Goal: Task Accomplishment & Management: Complete application form

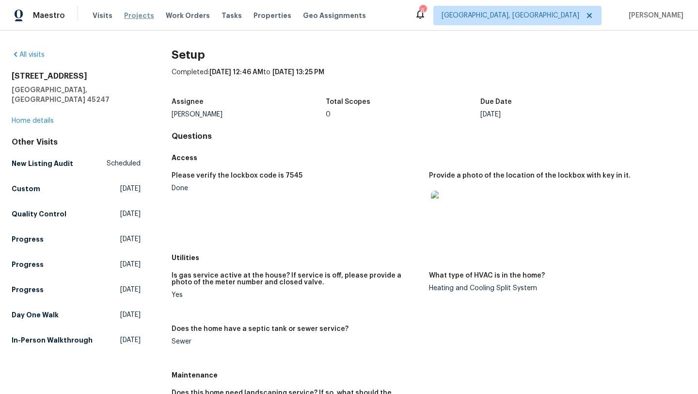
click at [137, 16] on span "Projects" at bounding box center [139, 16] width 30 height 10
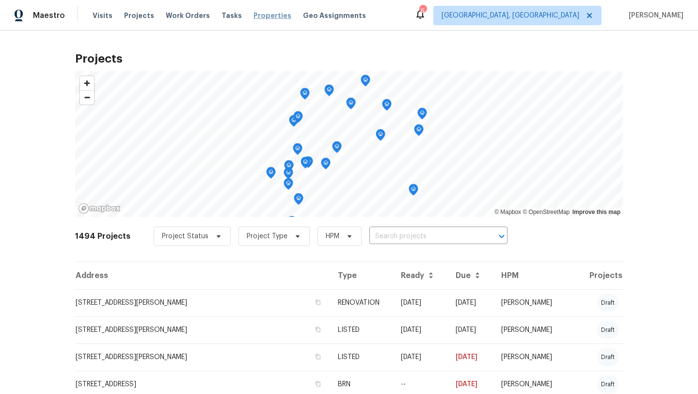
click at [261, 15] on span "Properties" at bounding box center [273, 16] width 38 height 10
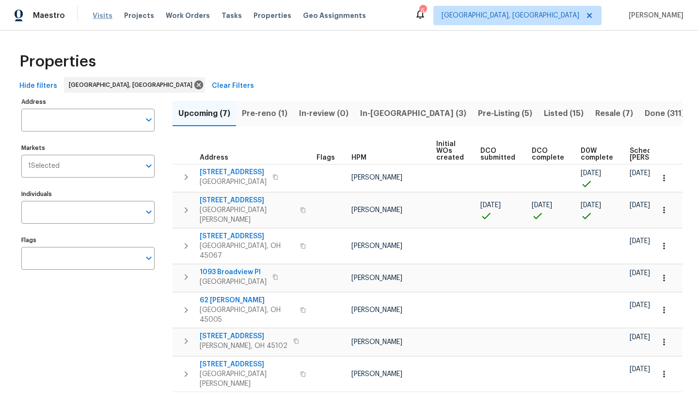
click at [98, 16] on span "Visits" at bounding box center [103, 16] width 20 height 10
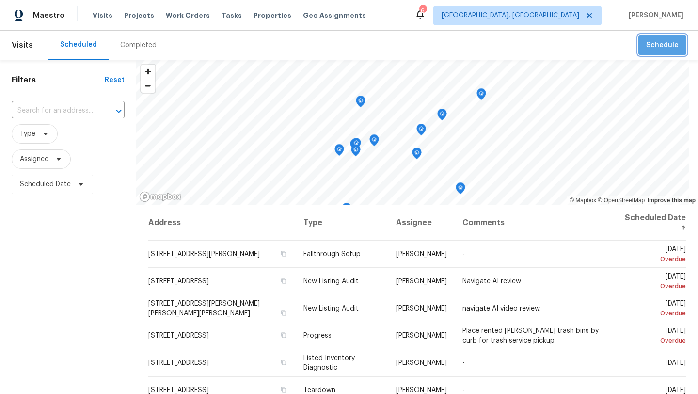
click at [668, 44] on span "Schedule" at bounding box center [662, 45] width 32 height 12
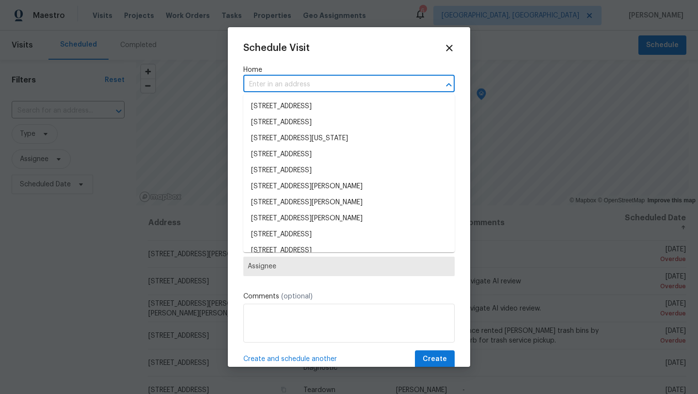
click at [360, 89] on input "text" at bounding box center [335, 84] width 184 height 15
type input "o"
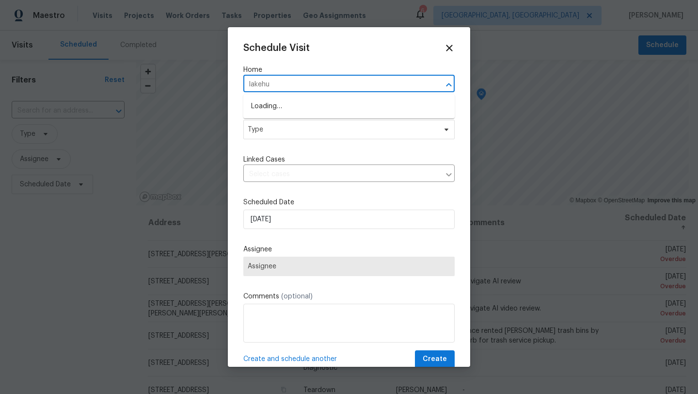
type input "lakehur"
click at [352, 109] on li "[STREET_ADDRESS]" at bounding box center [348, 106] width 211 height 16
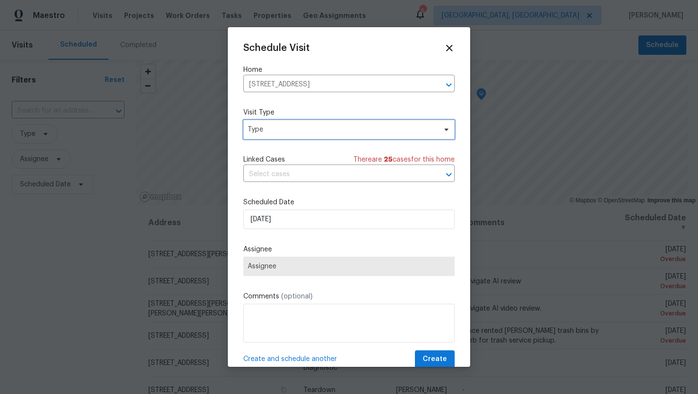
click at [298, 135] on span "Type" at bounding box center [348, 129] width 211 height 19
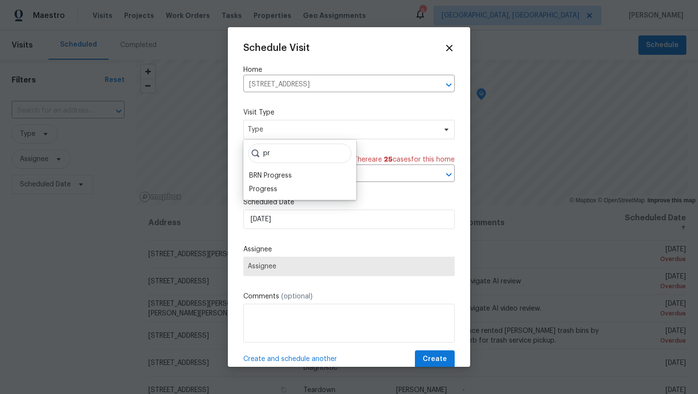
type input "p"
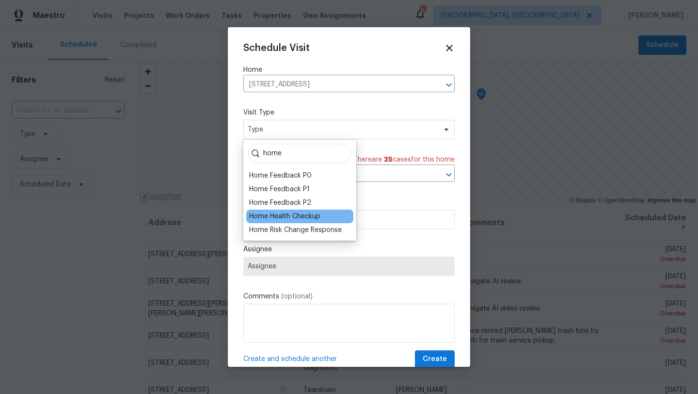
type input "home"
click at [268, 219] on div "Home Health Checkup" at bounding box center [284, 216] width 71 height 10
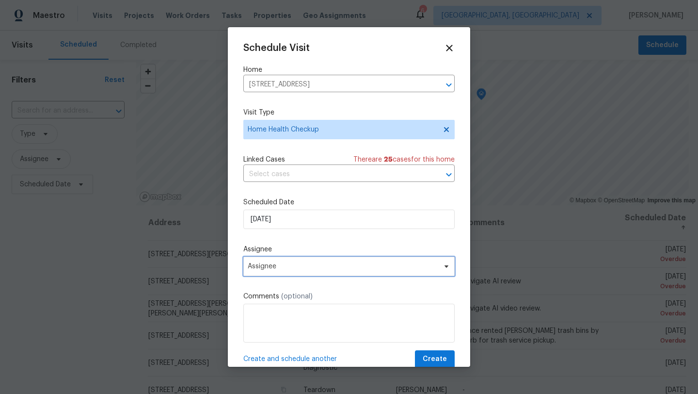
click at [261, 271] on span "Assignee" at bounding box center [348, 265] width 211 height 19
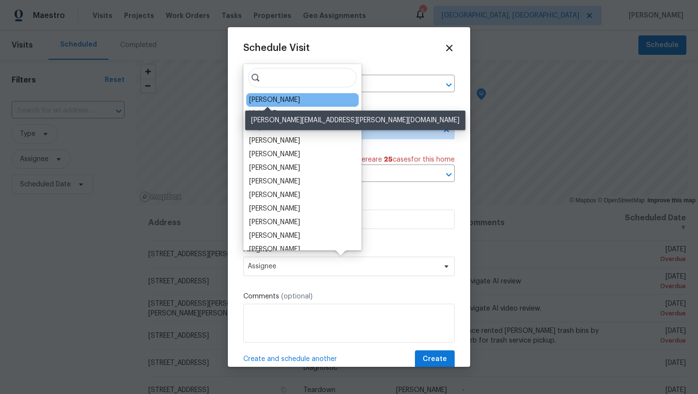
click at [272, 100] on div "[PERSON_NAME]" at bounding box center [274, 100] width 51 height 10
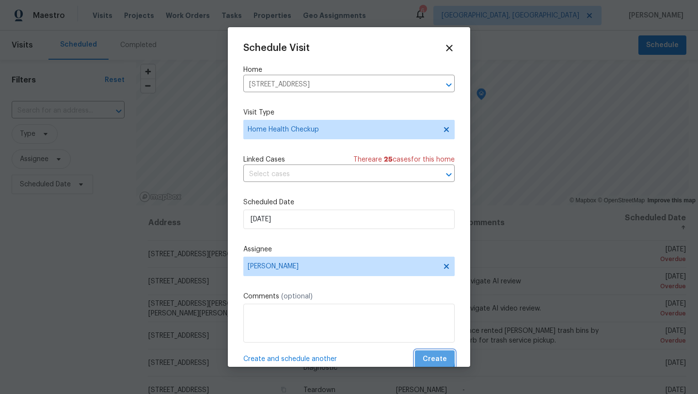
click at [428, 357] on span "Create" at bounding box center [435, 359] width 24 height 12
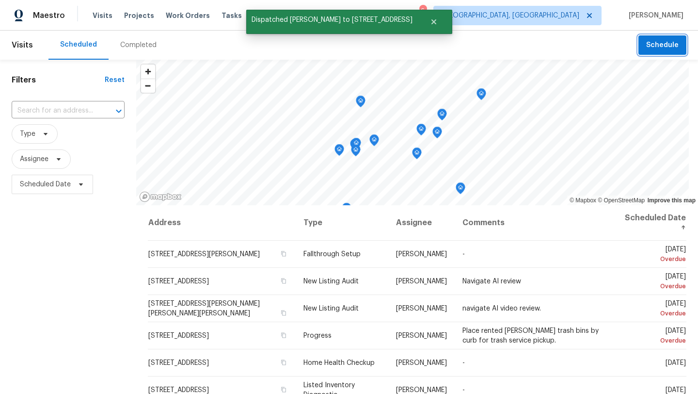
click at [675, 52] on button "Schedule" at bounding box center [662, 45] width 48 height 20
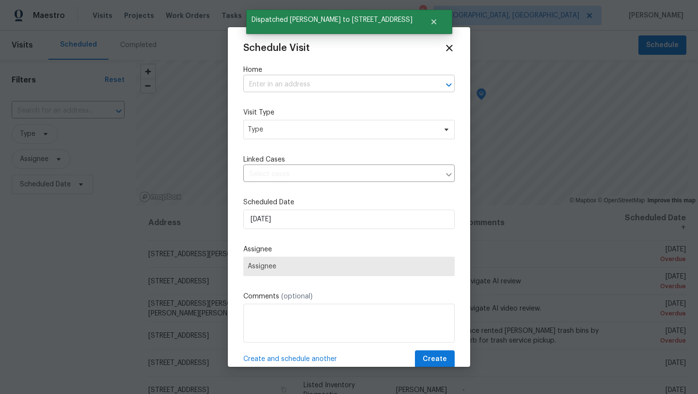
click at [338, 87] on input "text" at bounding box center [335, 84] width 184 height 15
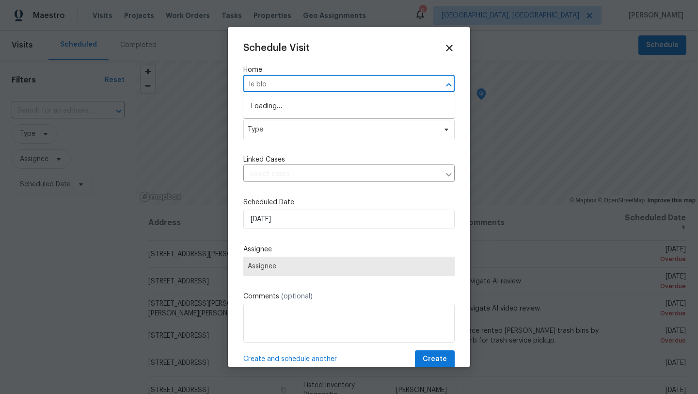
type input "le blon"
click at [278, 106] on li "[STREET_ADDRESS]" at bounding box center [348, 106] width 211 height 16
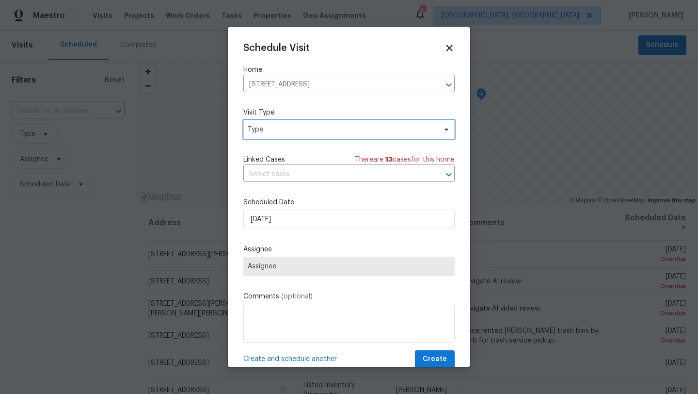
click at [282, 134] on span "Type" at bounding box center [348, 129] width 211 height 19
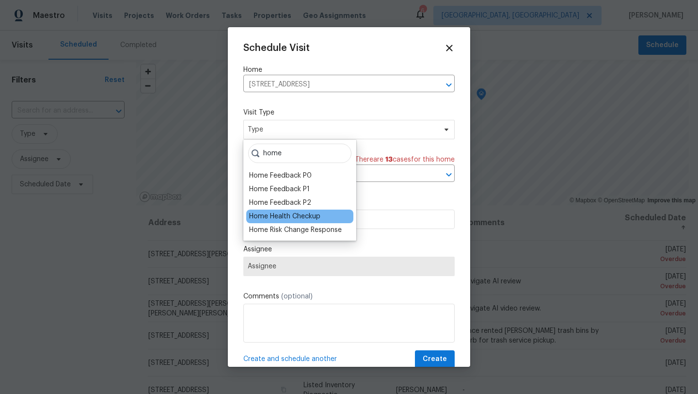
type input "home"
click at [262, 214] on div "Home Health Checkup" at bounding box center [284, 216] width 71 height 10
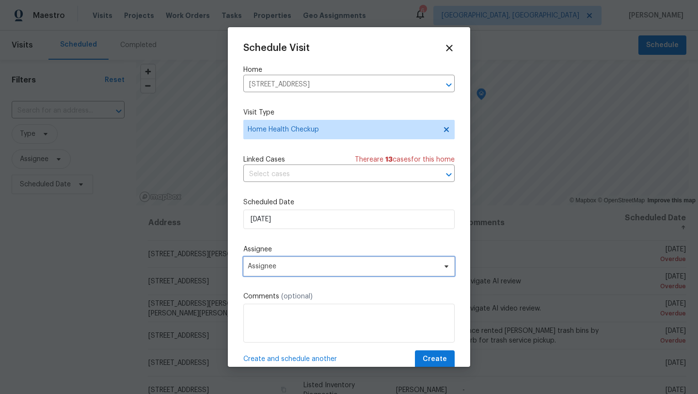
click at [263, 271] on span "Assignee" at bounding box center [348, 265] width 211 height 19
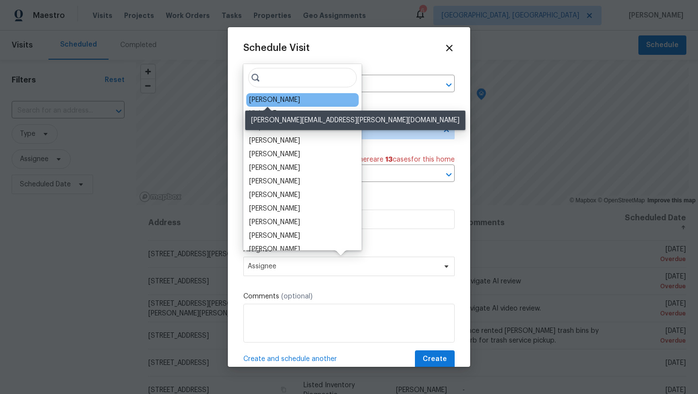
click at [274, 101] on div "[PERSON_NAME]" at bounding box center [274, 100] width 51 height 10
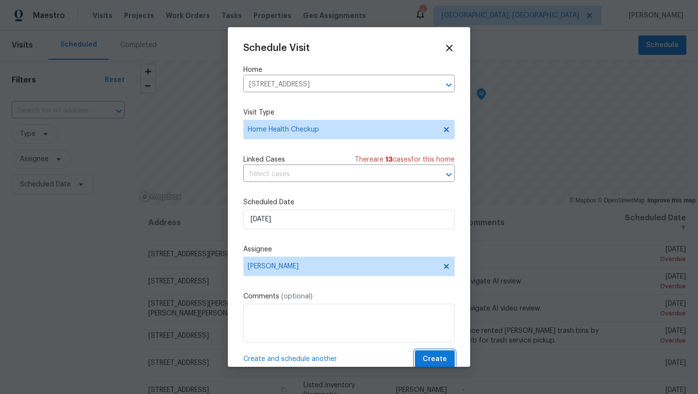
click at [435, 356] on span "Create" at bounding box center [435, 359] width 24 height 12
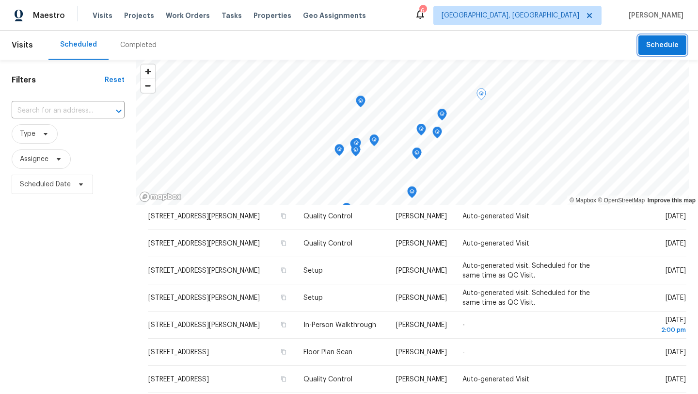
scroll to position [258, 0]
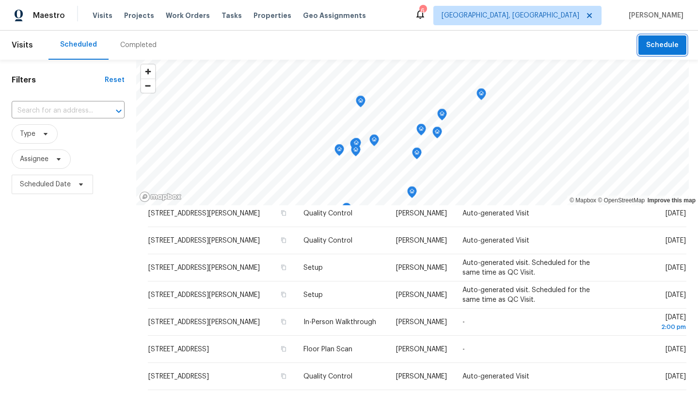
click at [660, 44] on span "Schedule" at bounding box center [662, 45] width 32 height 12
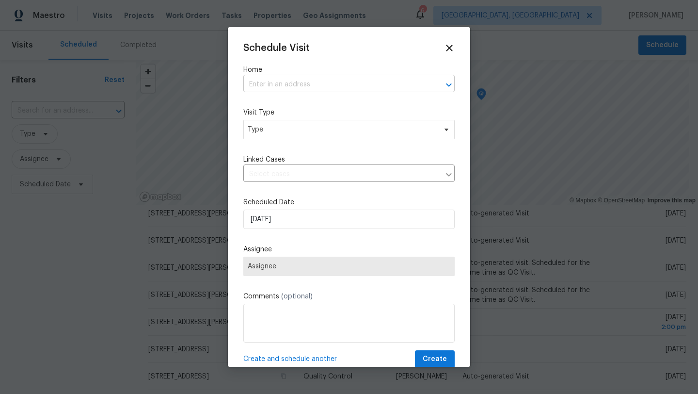
click at [284, 84] on input "text" at bounding box center [335, 84] width 184 height 15
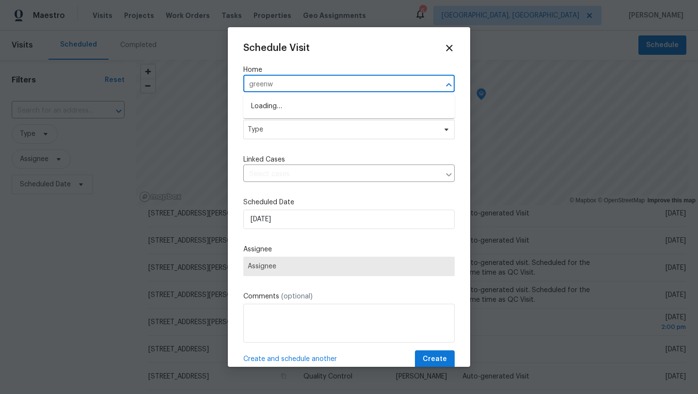
type input "greenwe"
click at [295, 111] on li "[STREET_ADDRESS][PERSON_NAME]" at bounding box center [348, 106] width 211 height 16
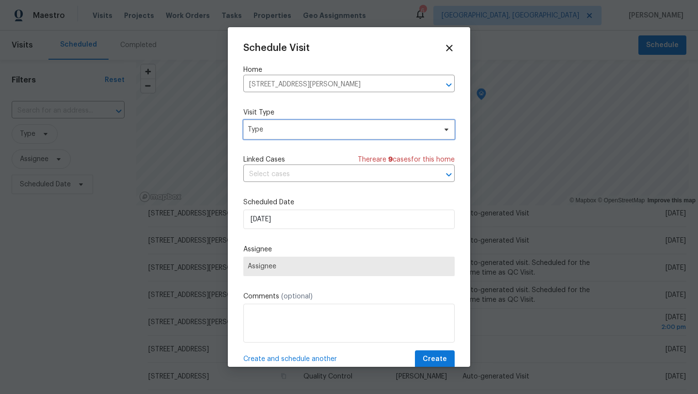
click at [270, 134] on span "Type" at bounding box center [342, 130] width 189 height 10
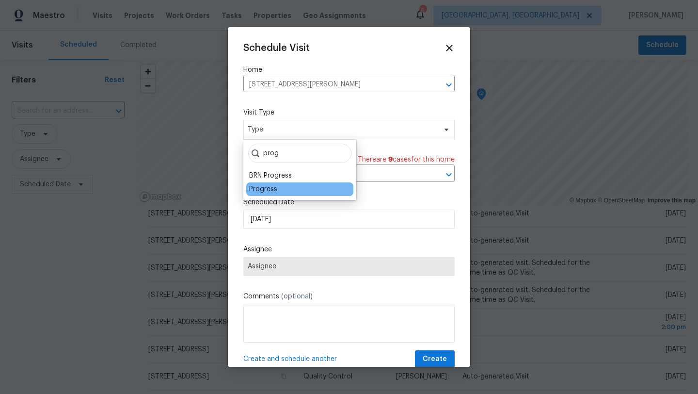
type input "prog"
click at [256, 186] on div "Progress" at bounding box center [263, 189] width 28 height 10
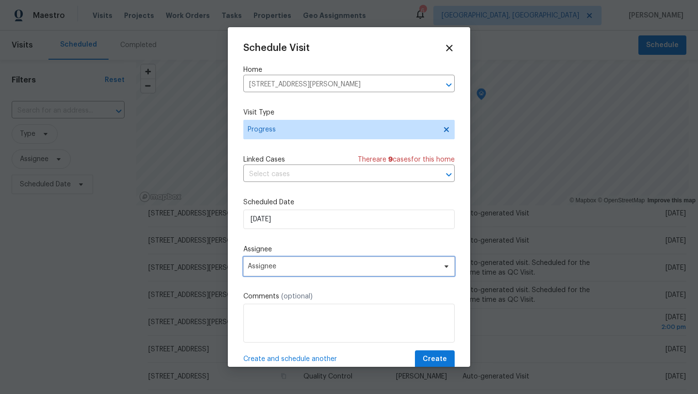
click at [262, 266] on span "Assignee" at bounding box center [343, 266] width 190 height 8
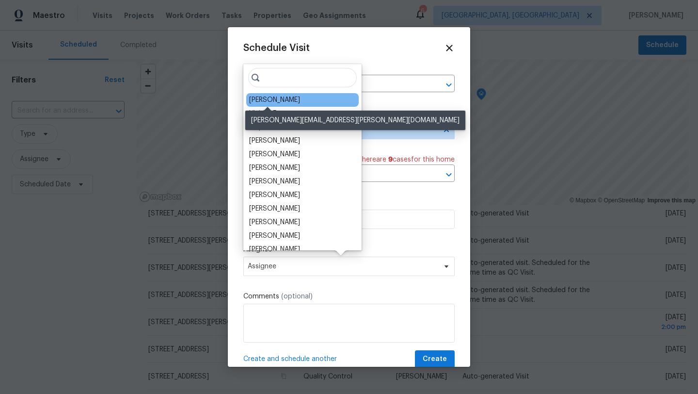
click at [267, 101] on div "[PERSON_NAME]" at bounding box center [274, 100] width 51 height 10
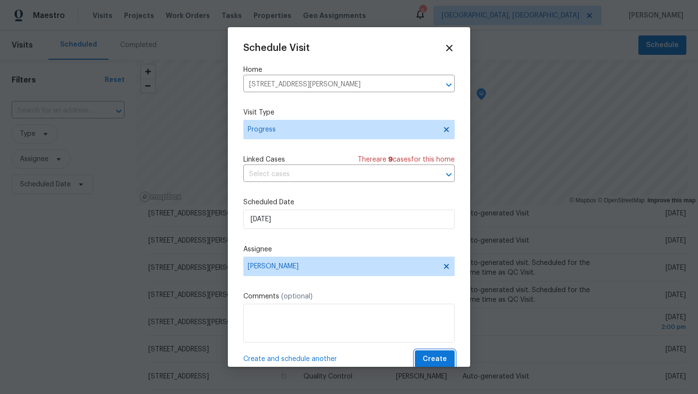
click at [440, 360] on span "Create" at bounding box center [435, 359] width 24 height 12
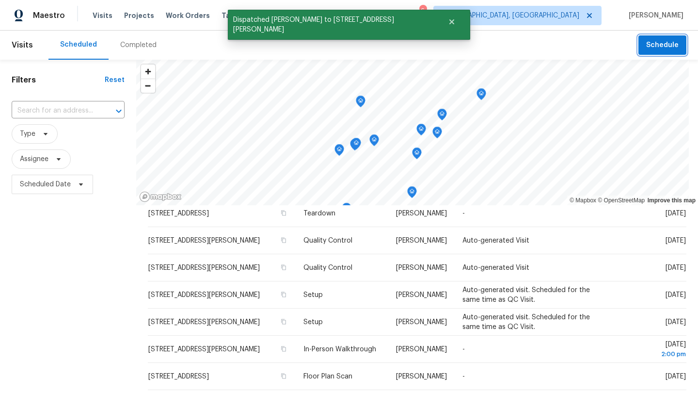
click at [654, 47] on span "Schedule" at bounding box center [662, 45] width 32 height 12
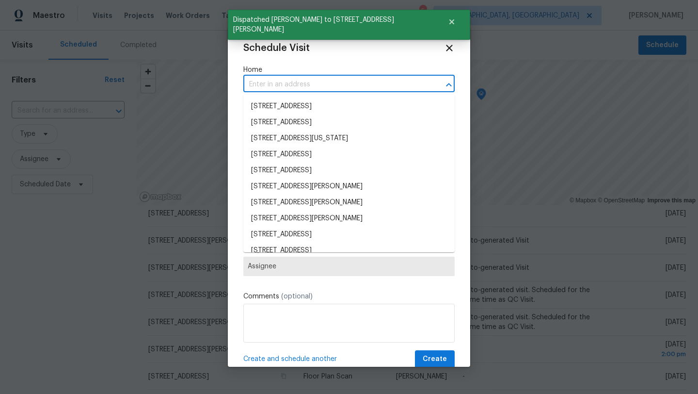
click at [280, 78] on input "text" at bounding box center [335, 84] width 184 height 15
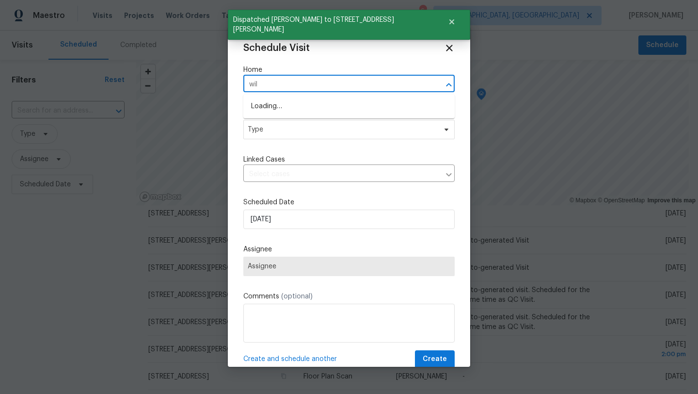
type input "will"
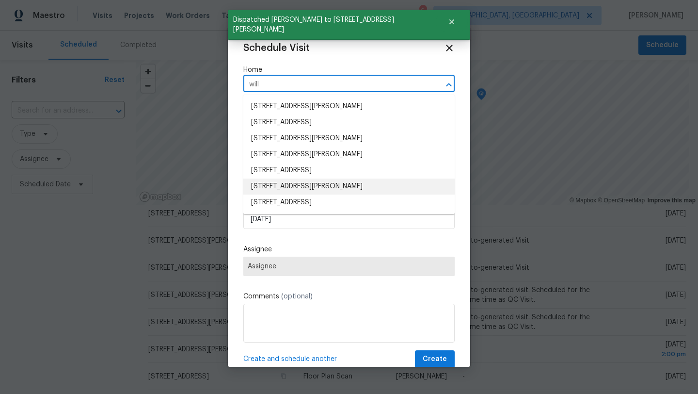
click at [287, 189] on li "[STREET_ADDRESS][PERSON_NAME]" at bounding box center [348, 186] width 211 height 16
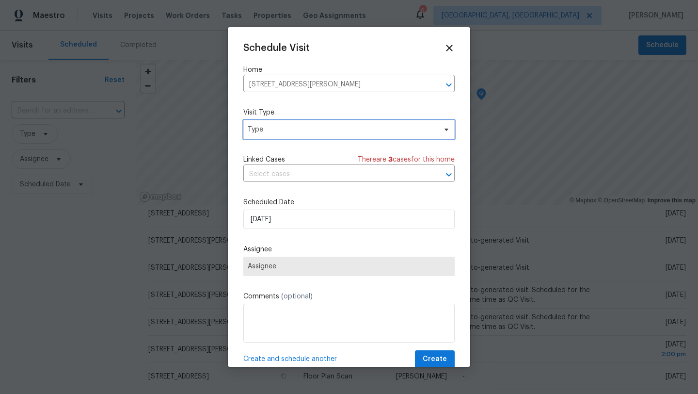
click at [279, 135] on span "Type" at bounding box center [348, 129] width 211 height 19
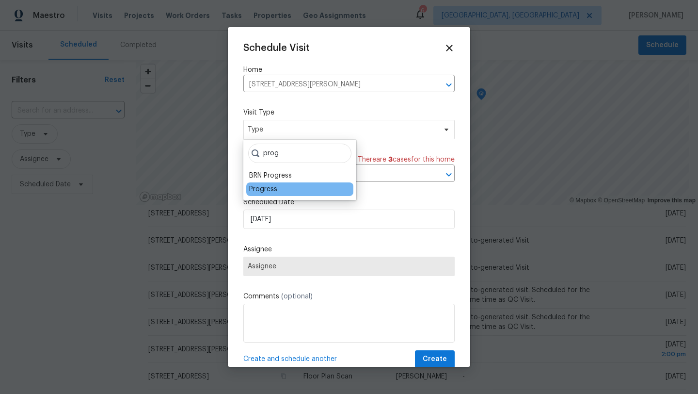
type input "prog"
click at [257, 190] on div "Progress" at bounding box center [263, 189] width 28 height 10
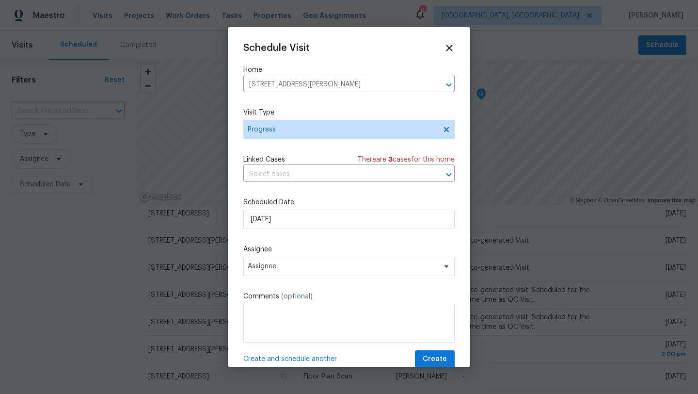
click at [282, 277] on div "Schedule Visit Home [STREET_ADDRESS][PERSON_NAME] ​ Visit Type Progress Linked …" at bounding box center [348, 205] width 211 height 325
click at [282, 266] on span "Assignee" at bounding box center [343, 266] width 190 height 8
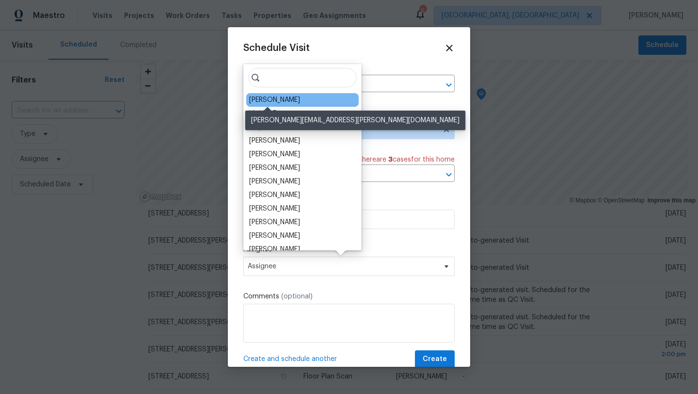
click at [257, 98] on div "[PERSON_NAME]" at bounding box center [274, 100] width 51 height 10
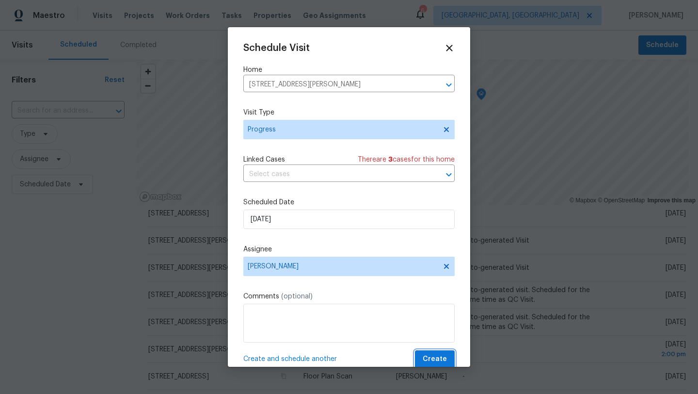
click at [434, 358] on span "Create" at bounding box center [435, 359] width 24 height 12
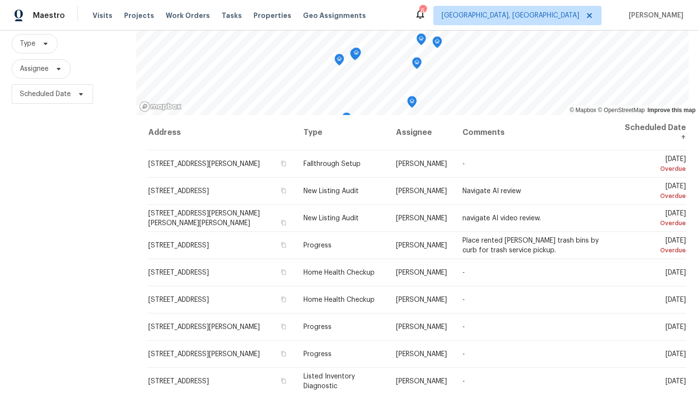
scroll to position [0, 0]
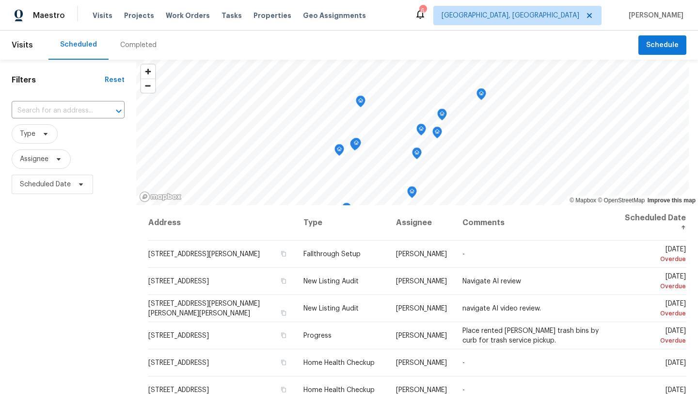
click at [424, 17] on icon at bounding box center [420, 15] width 8 height 10
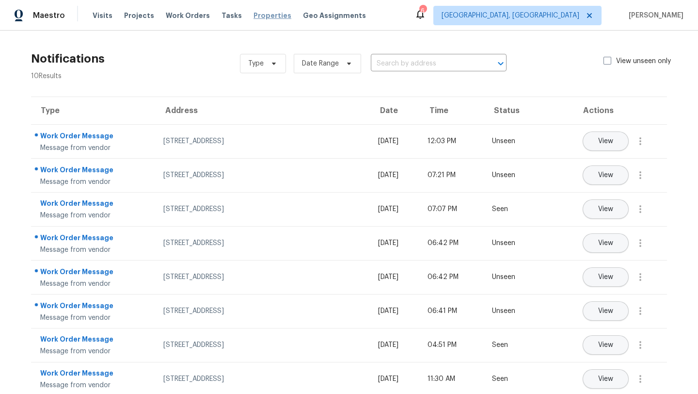
click at [258, 16] on span "Properties" at bounding box center [273, 16] width 38 height 10
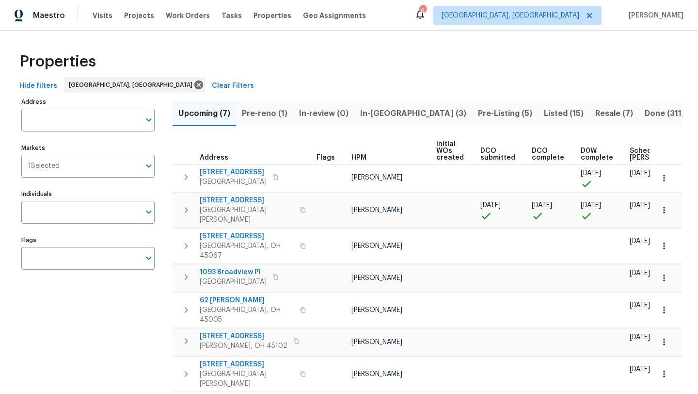
click at [387, 111] on span "In-[GEOGRAPHIC_DATA] (3)" at bounding box center [413, 114] width 106 height 14
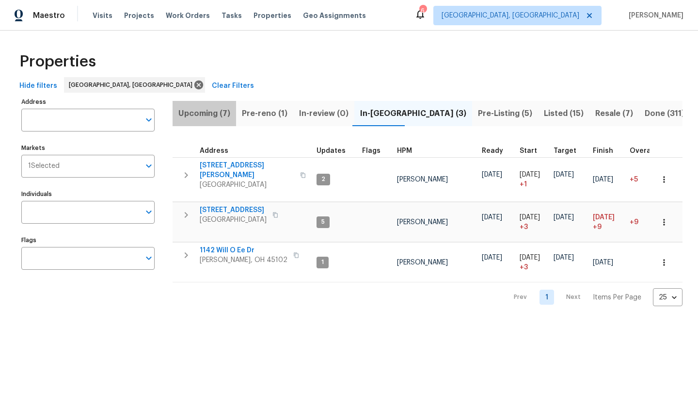
click at [203, 118] on span "Upcoming (7)" at bounding box center [204, 114] width 52 height 14
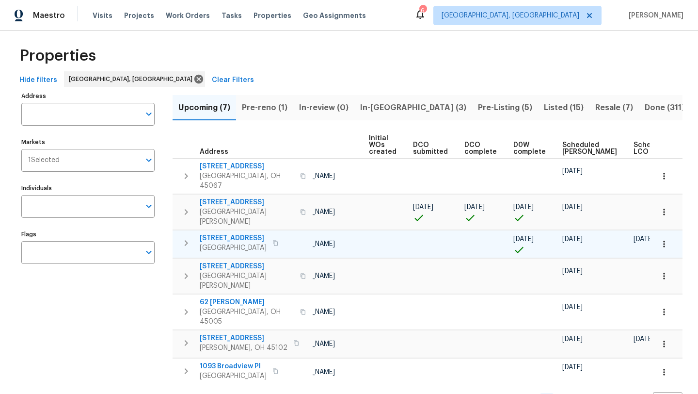
scroll to position [0, 107]
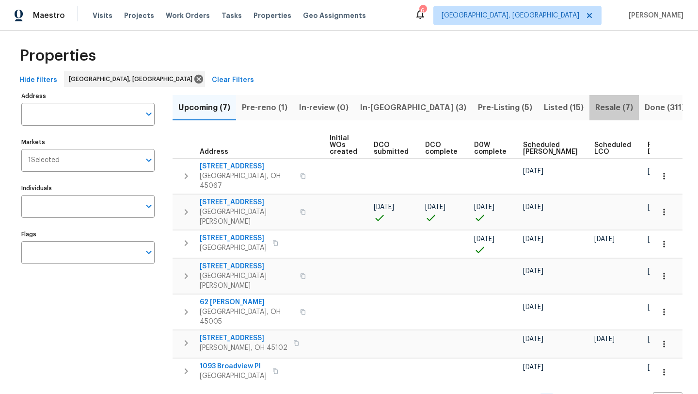
click at [595, 106] on span "Resale (7)" at bounding box center [614, 108] width 38 height 14
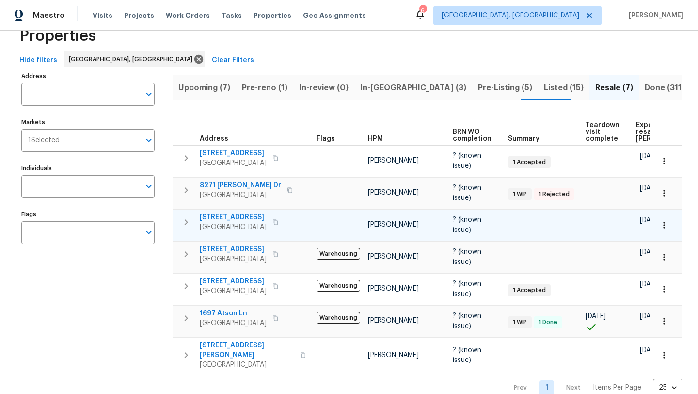
scroll to position [33, 0]
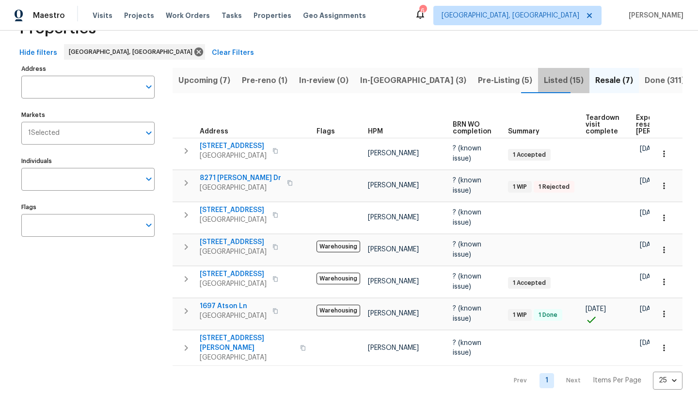
click at [538, 73] on button "Listed (15)" at bounding box center [563, 80] width 51 height 25
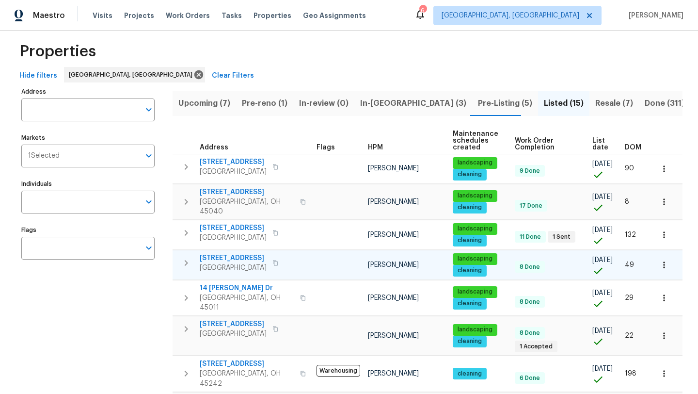
scroll to position [11, 0]
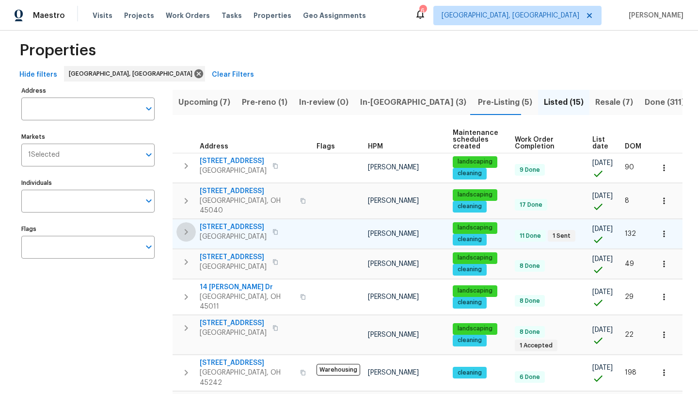
click at [183, 228] on icon "button" at bounding box center [186, 232] width 12 height 12
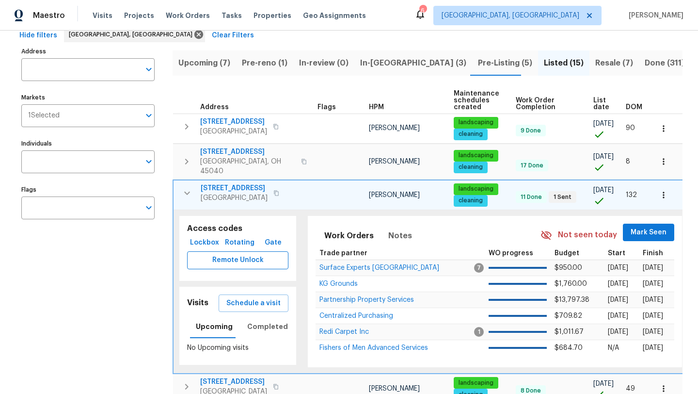
scroll to position [51, 0]
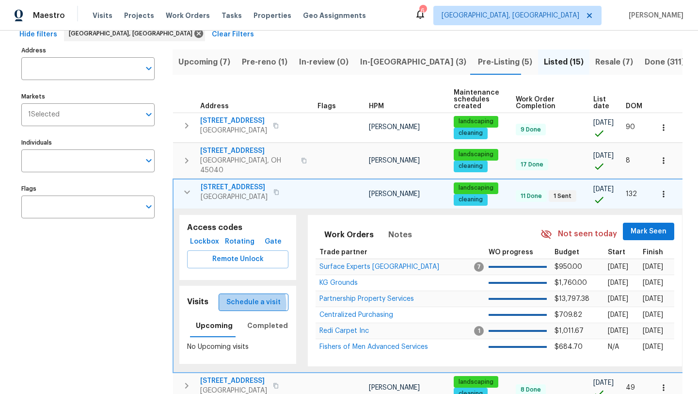
click at [247, 299] on span "Schedule a visit" at bounding box center [253, 302] width 54 height 12
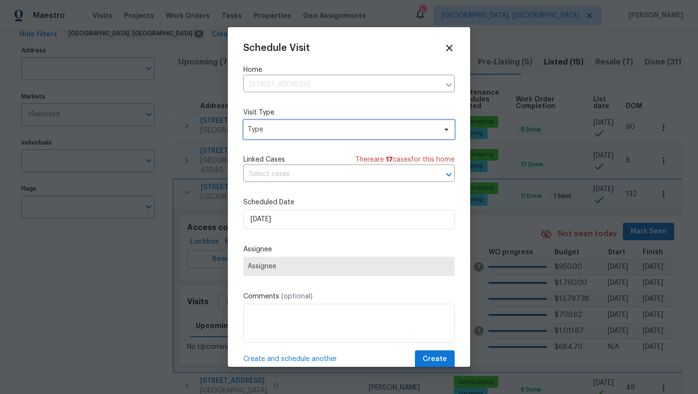
click at [270, 130] on span "Type" at bounding box center [342, 130] width 189 height 10
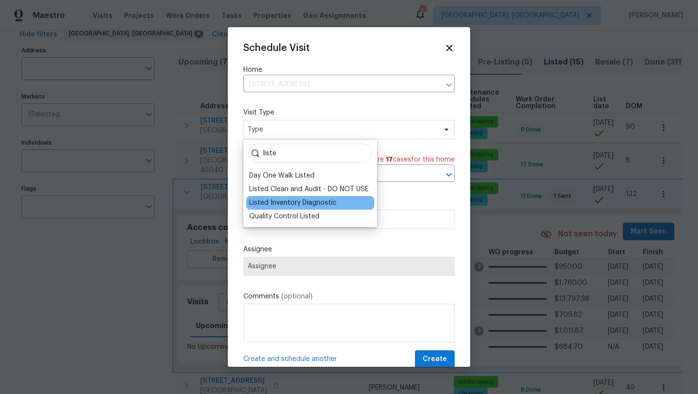
type input "liste"
click at [270, 202] on div "Listed Inventory Diagnostic" at bounding box center [292, 203] width 87 height 10
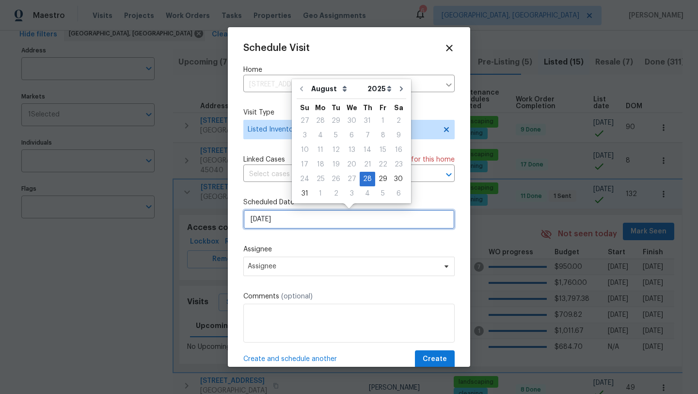
click at [279, 223] on input "[DATE]" at bounding box center [348, 218] width 211 height 19
click at [334, 195] on div "2" at bounding box center [336, 194] width 16 height 14
type input "[DATE]"
select select "8"
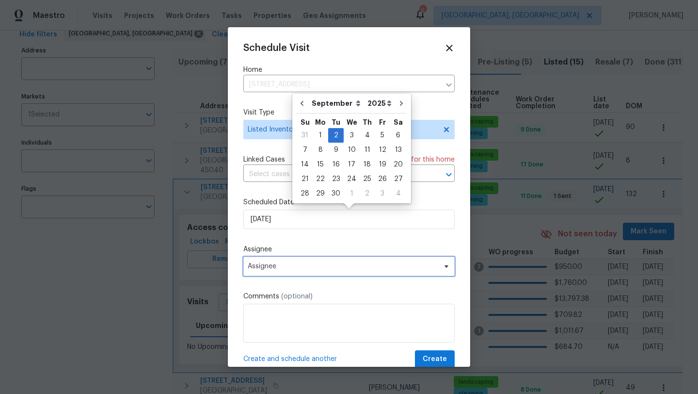
click at [318, 268] on span "Assignee" at bounding box center [343, 266] width 190 height 8
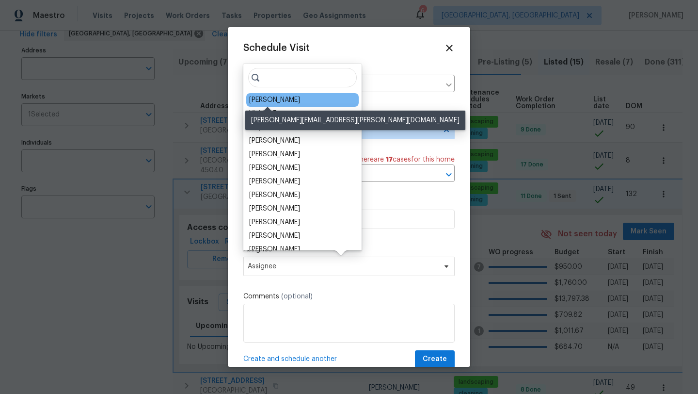
click at [276, 99] on div "[PERSON_NAME]" at bounding box center [274, 100] width 51 height 10
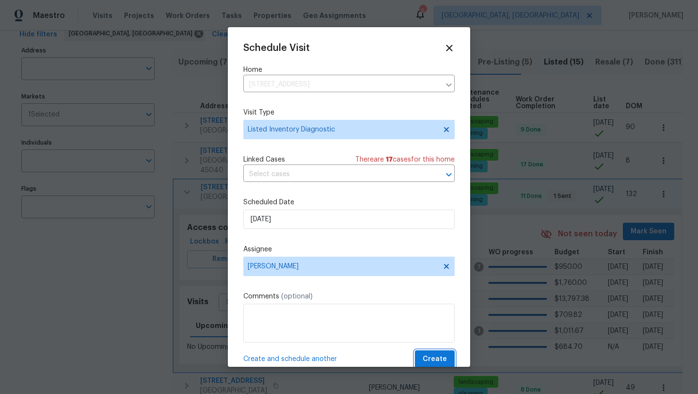
click at [442, 355] on span "Create" at bounding box center [435, 359] width 24 height 12
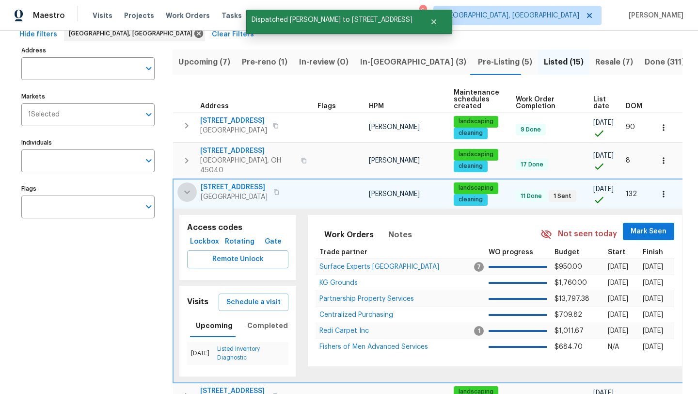
click at [186, 187] on icon "button" at bounding box center [187, 192] width 12 height 12
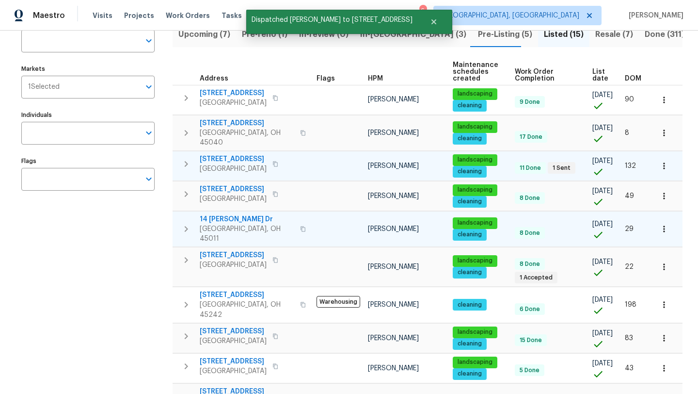
scroll to position [81, 0]
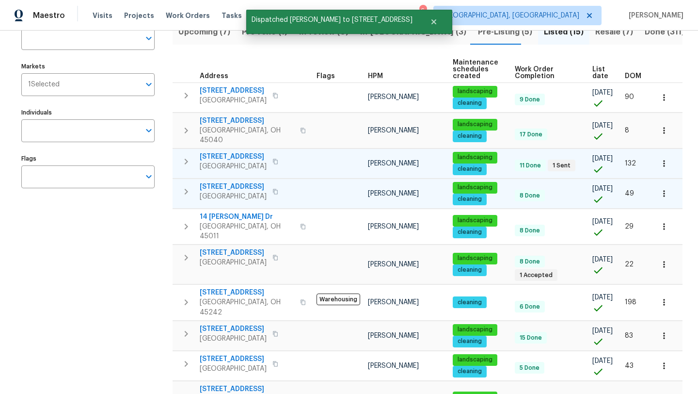
click at [189, 186] on icon "button" at bounding box center [186, 192] width 12 height 12
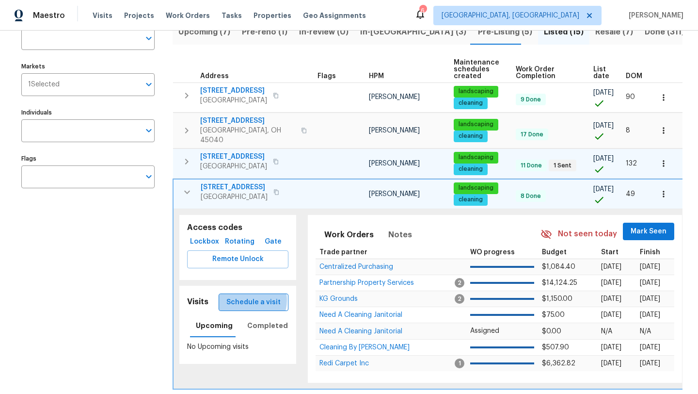
click at [248, 296] on span "Schedule a visit" at bounding box center [253, 302] width 54 height 12
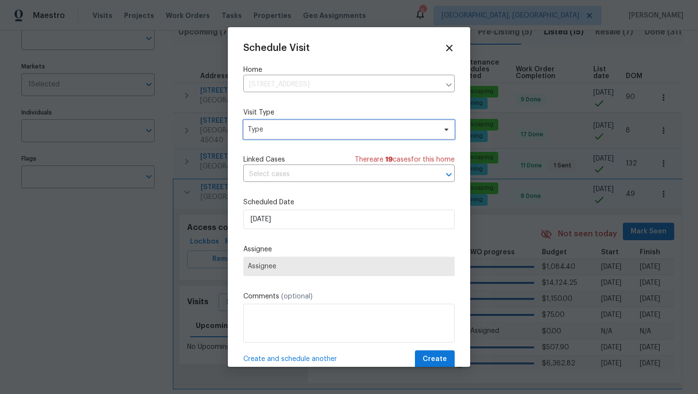
click at [269, 129] on span "Type" at bounding box center [342, 130] width 189 height 10
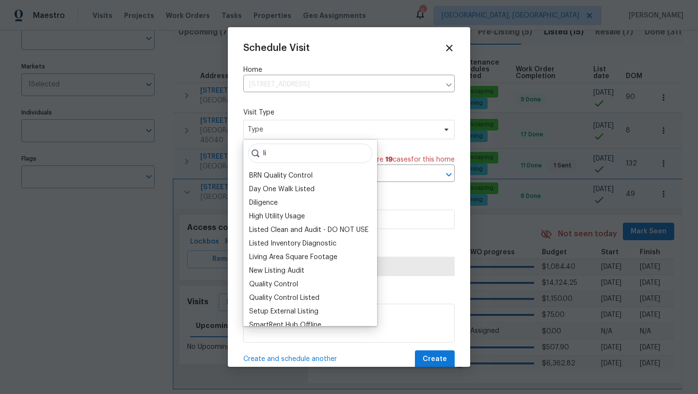
type input "l"
type input "i"
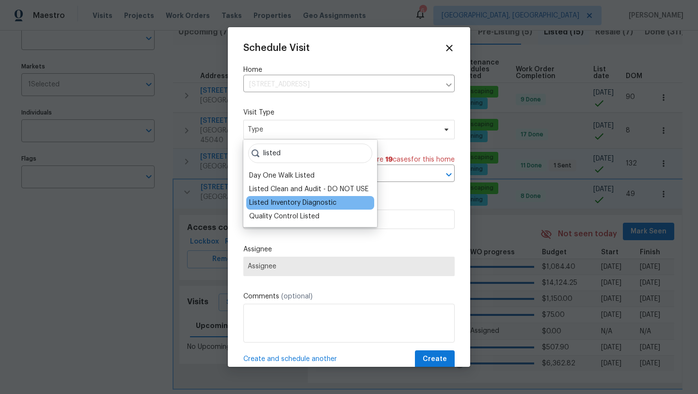
type input "listed"
click at [286, 202] on div "Listed Inventory Diagnostic" at bounding box center [292, 203] width 87 height 10
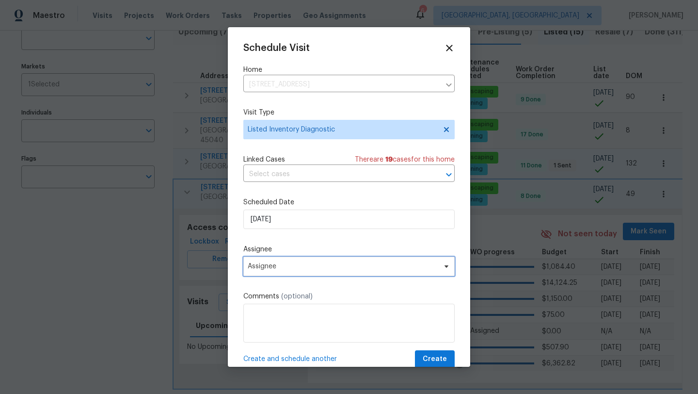
click at [279, 261] on span "Assignee" at bounding box center [348, 265] width 211 height 19
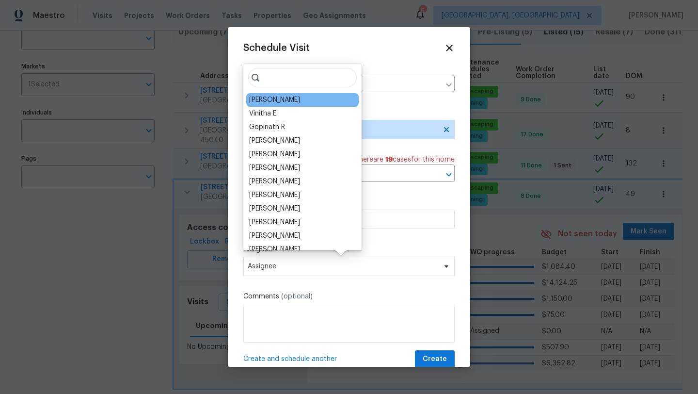
click at [282, 102] on div "[PERSON_NAME]" at bounding box center [274, 100] width 51 height 10
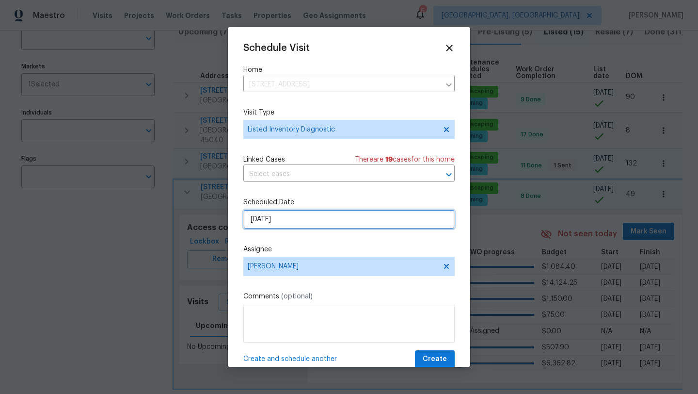
click at [284, 223] on input "[DATE]" at bounding box center [348, 218] width 211 height 19
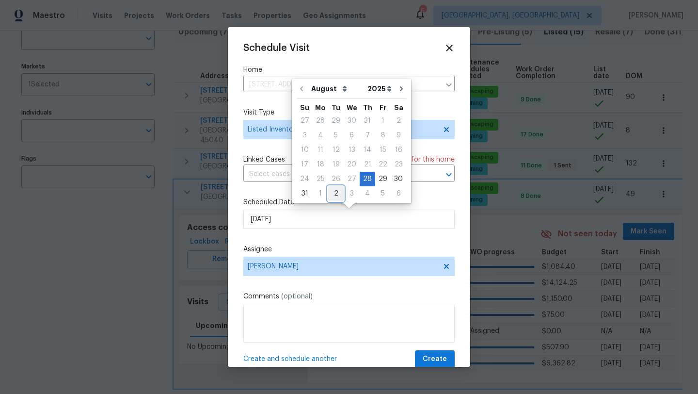
click at [330, 191] on div "2" at bounding box center [336, 194] width 16 height 14
type input "[DATE]"
select select "8"
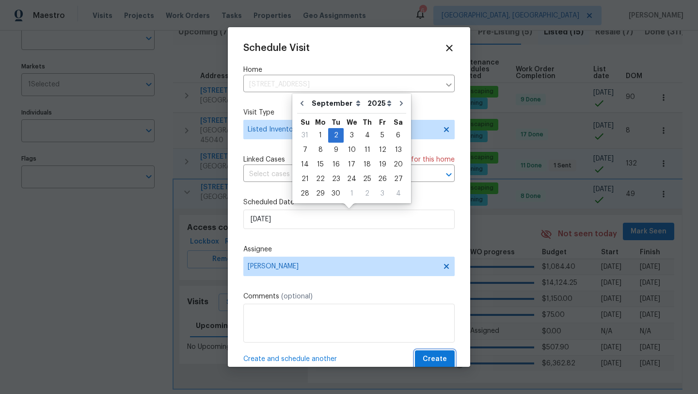
click at [429, 359] on span "Create" at bounding box center [435, 359] width 24 height 12
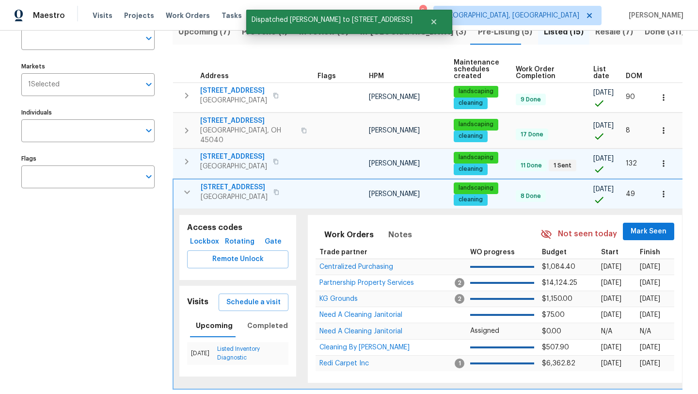
click at [183, 186] on icon "button" at bounding box center [187, 192] width 12 height 12
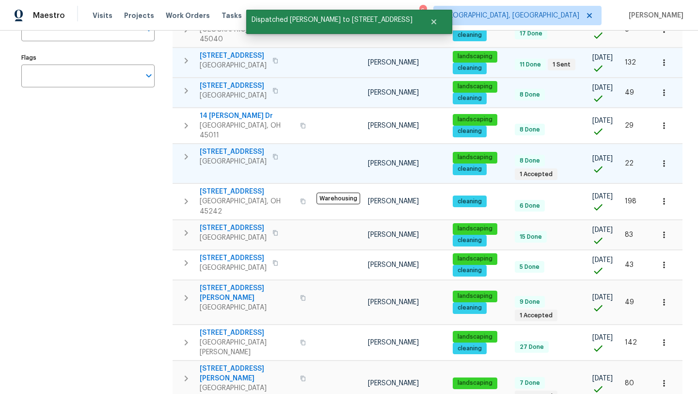
scroll to position [183, 0]
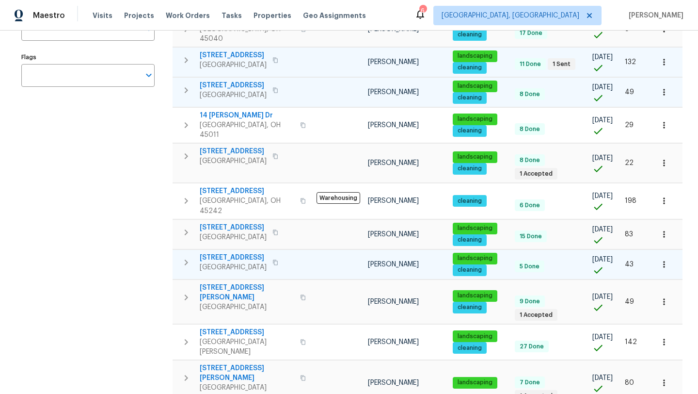
click at [186, 259] on icon "button" at bounding box center [186, 262] width 3 height 6
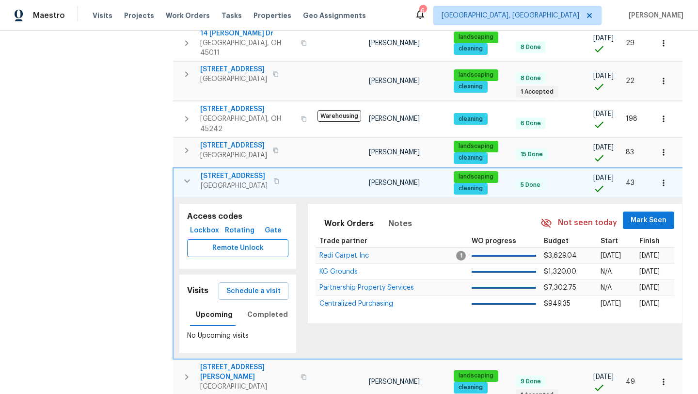
scroll to position [289, 0]
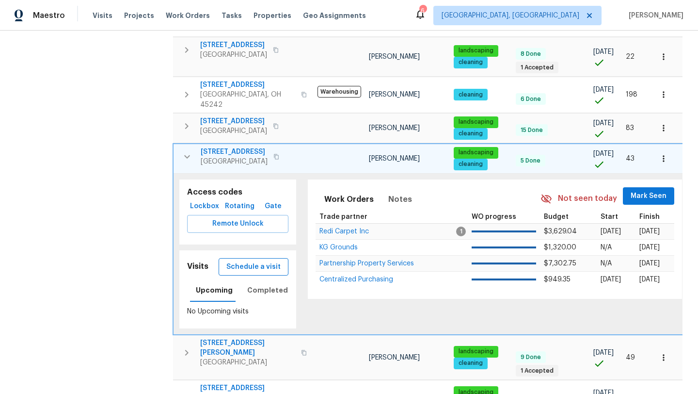
click at [241, 261] on span "Schedule a visit" at bounding box center [253, 267] width 54 height 12
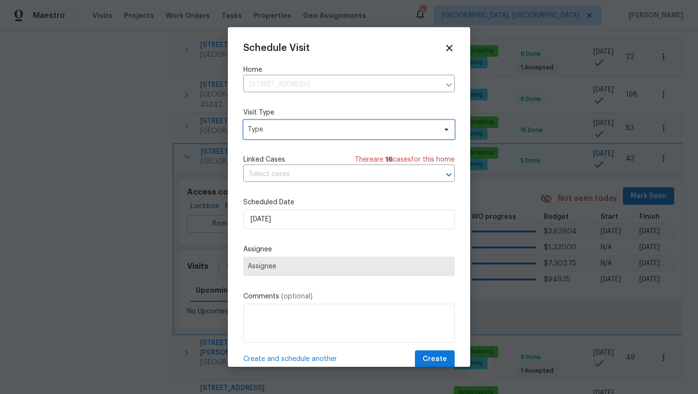
click at [283, 128] on span "Type" at bounding box center [342, 130] width 189 height 10
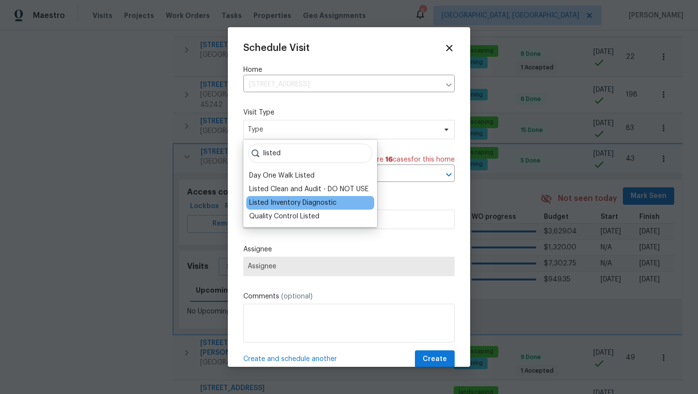
type input "listed"
click at [288, 205] on div "Listed Inventory Diagnostic" at bounding box center [292, 203] width 87 height 10
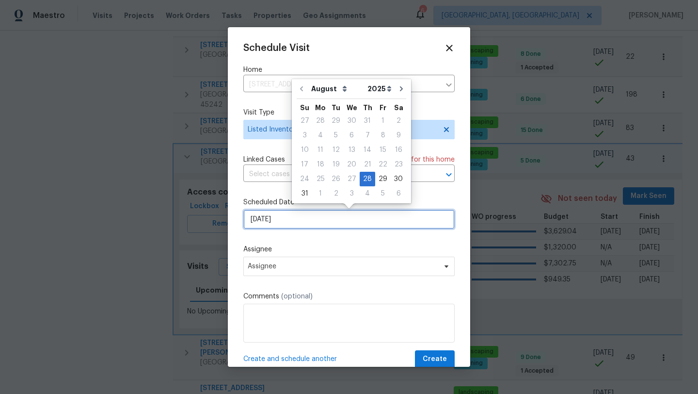
click at [295, 221] on input "[DATE]" at bounding box center [348, 218] width 211 height 19
click at [334, 192] on div "2" at bounding box center [336, 194] width 16 height 14
type input "[DATE]"
select select "8"
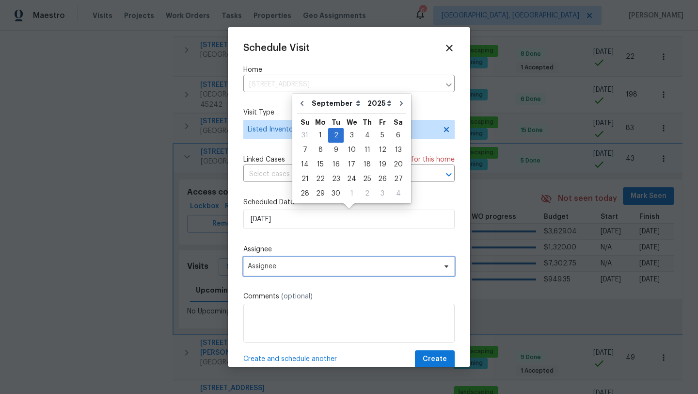
click at [318, 269] on span "Assignee" at bounding box center [343, 266] width 190 height 8
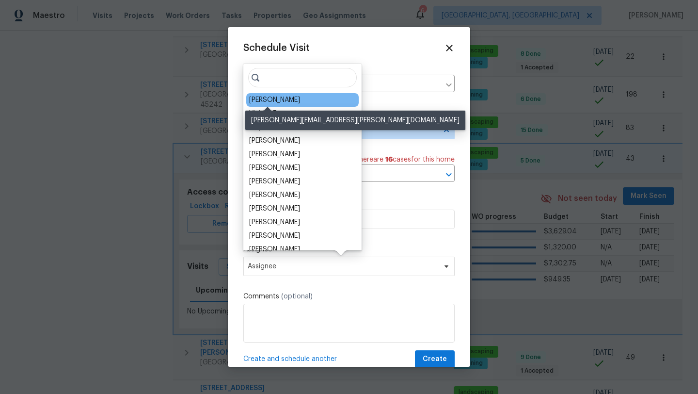
click at [263, 95] on div "[PERSON_NAME]" at bounding box center [274, 100] width 51 height 10
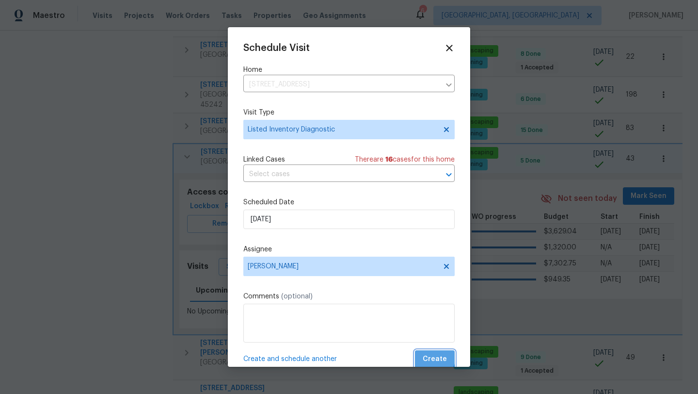
click at [430, 356] on span "Create" at bounding box center [435, 359] width 24 height 12
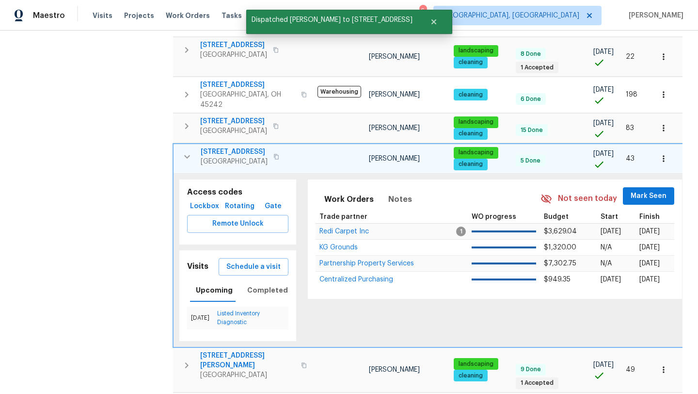
click at [188, 155] on icon "button" at bounding box center [187, 156] width 6 height 3
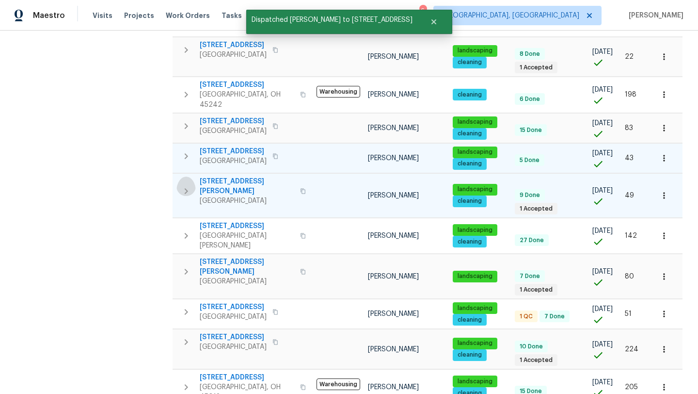
click at [187, 185] on icon "button" at bounding box center [186, 191] width 12 height 12
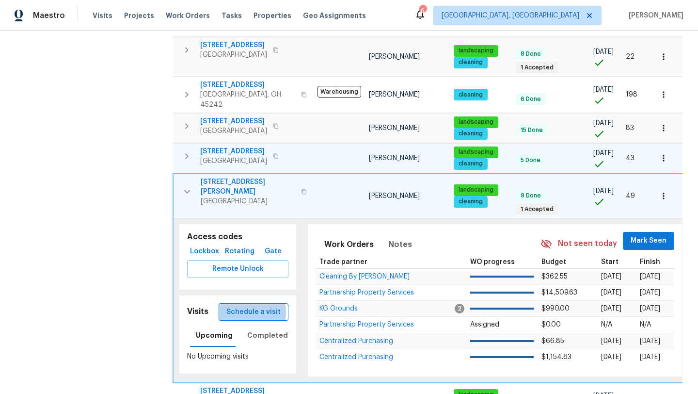
click at [245, 306] on span "Schedule a visit" at bounding box center [253, 312] width 54 height 12
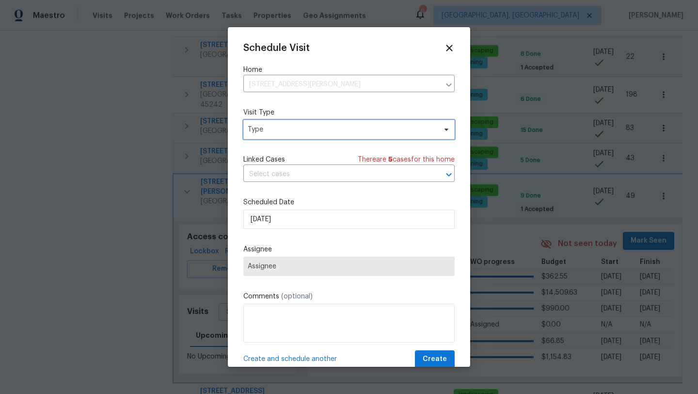
click at [267, 129] on span "Type" at bounding box center [342, 130] width 189 height 10
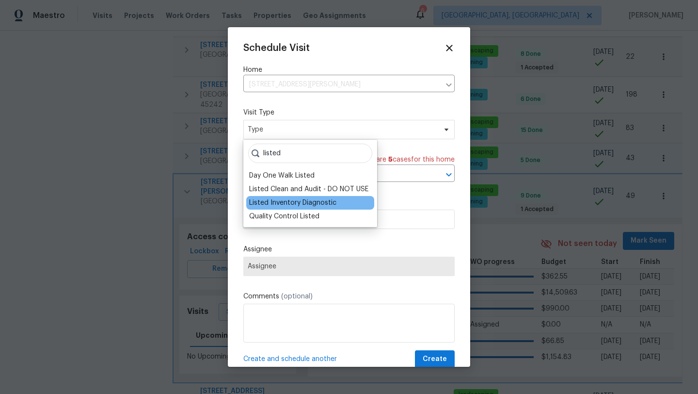
type input "listed"
click at [275, 203] on div "Listed Inventory Diagnostic" at bounding box center [292, 203] width 87 height 10
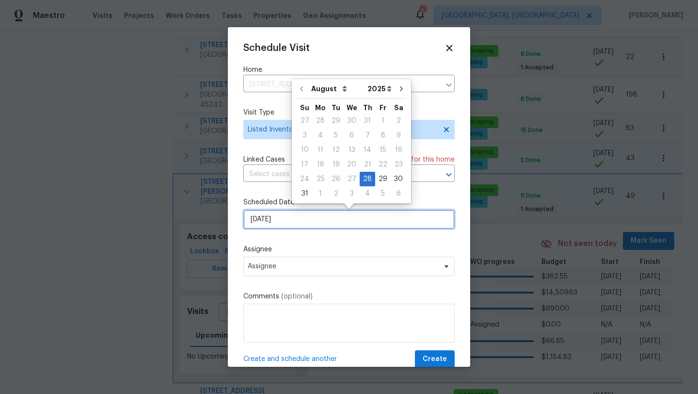
click at [273, 223] on input "[DATE]" at bounding box center [348, 218] width 211 height 19
click at [332, 190] on div "2" at bounding box center [336, 194] width 16 height 14
type input "[DATE]"
select select "8"
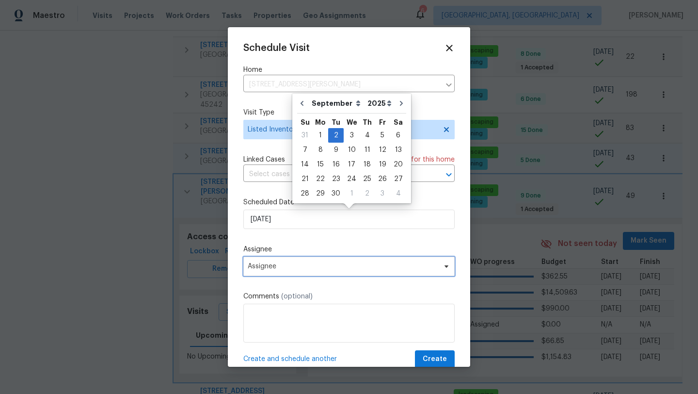
click at [282, 271] on span "Assignee" at bounding box center [348, 265] width 211 height 19
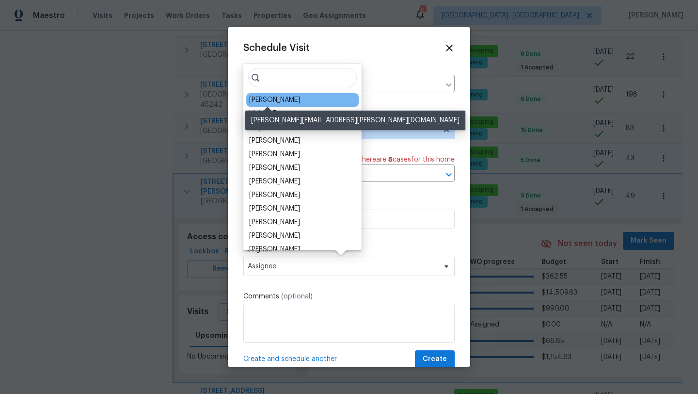
click at [271, 104] on div "[PERSON_NAME]" at bounding box center [274, 100] width 51 height 10
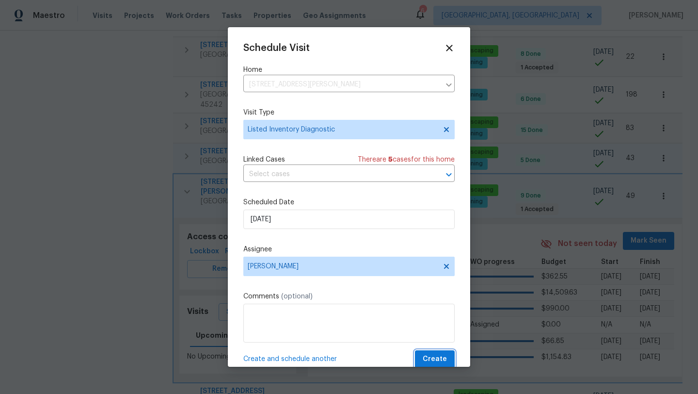
click at [433, 354] on span "Create" at bounding box center [435, 359] width 24 height 12
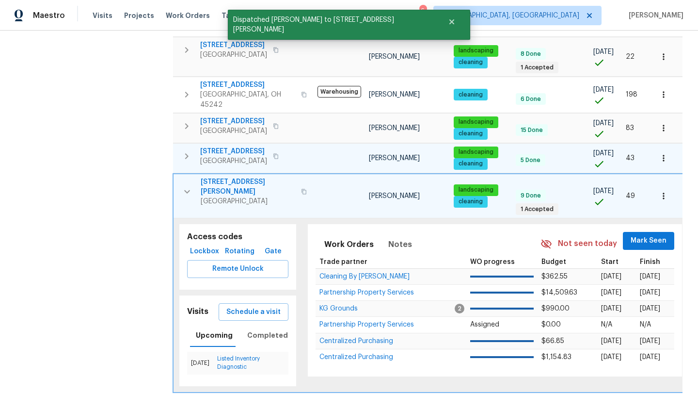
click at [190, 190] on icon "button" at bounding box center [187, 191] width 6 height 3
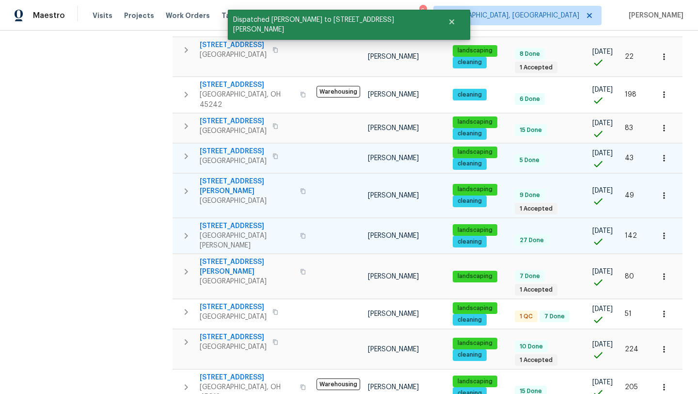
scroll to position [299, 0]
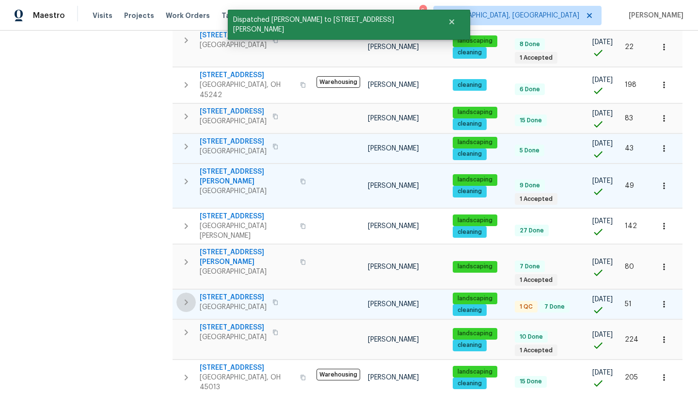
click at [190, 296] on icon "button" at bounding box center [186, 302] width 12 height 12
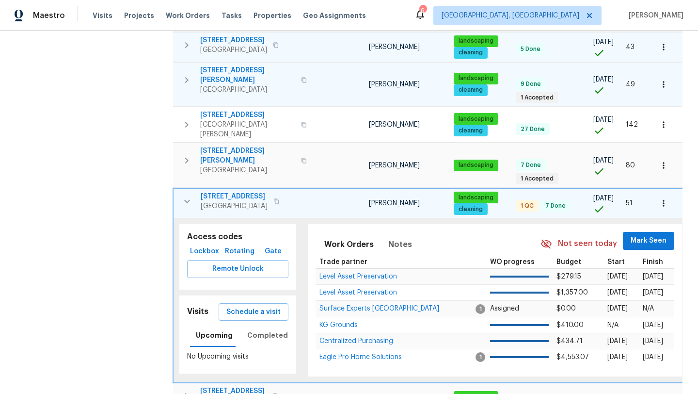
scroll to position [445, 0]
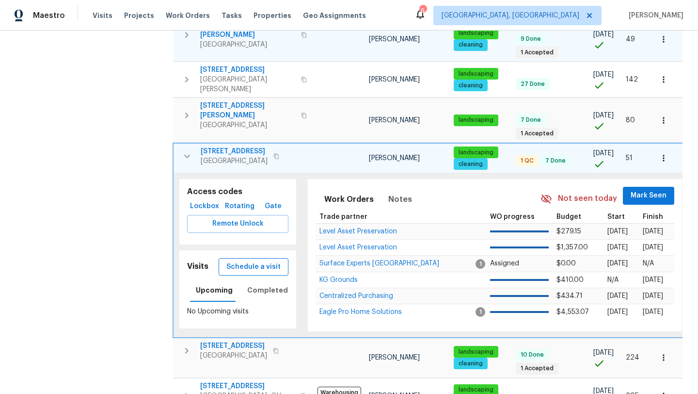
click at [256, 261] on span "Schedule a visit" at bounding box center [253, 267] width 54 height 12
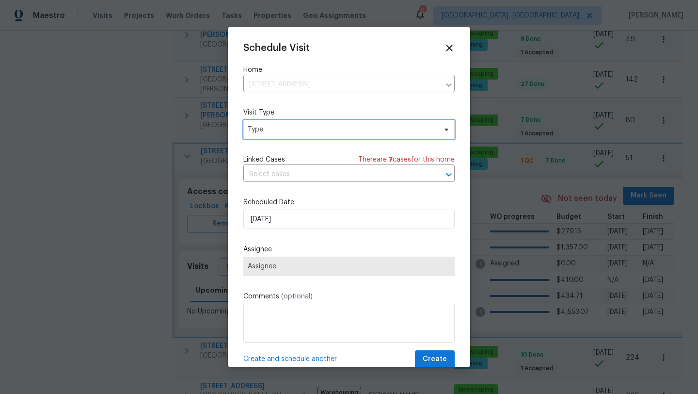
click at [274, 126] on span "Type" at bounding box center [342, 130] width 189 height 10
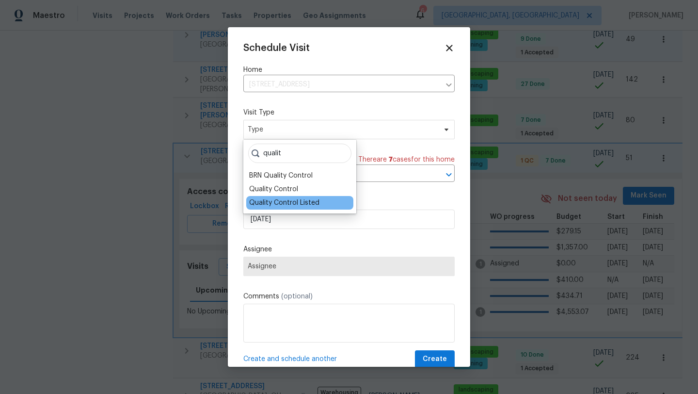
type input "qualit"
click at [283, 198] on div "Quality Control Listed" at bounding box center [284, 203] width 70 height 10
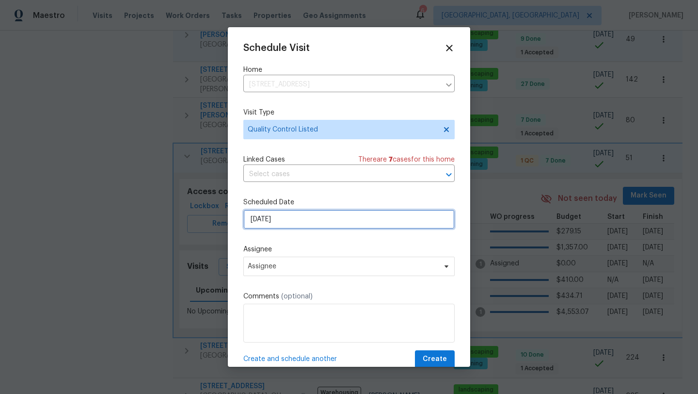
click at [268, 220] on input "[DATE]" at bounding box center [348, 218] width 211 height 19
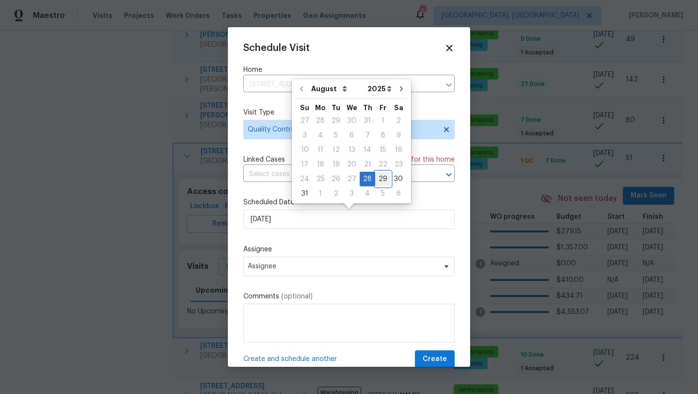
click at [378, 179] on div "29" at bounding box center [383, 179] width 16 height 14
type input "[DATE]"
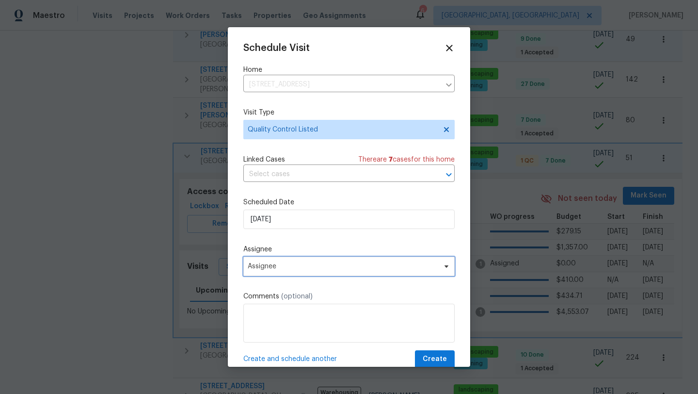
click at [275, 267] on span "Assignee" at bounding box center [343, 266] width 190 height 8
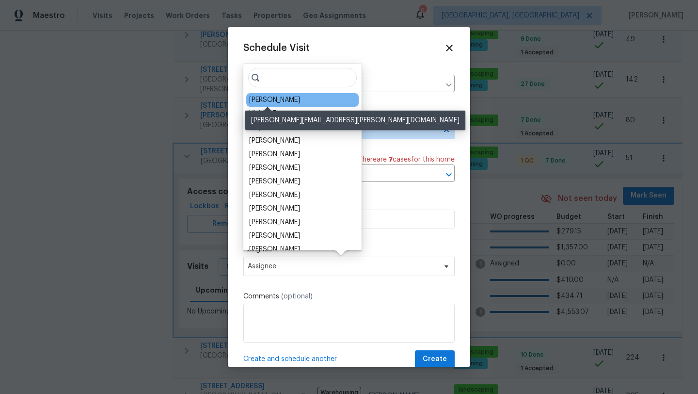
click at [281, 103] on div "[PERSON_NAME]" at bounding box center [274, 100] width 51 height 10
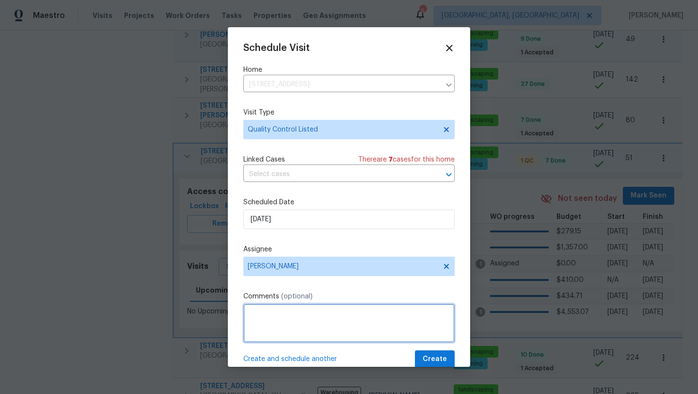
click at [360, 309] on textarea at bounding box center [348, 322] width 211 height 39
type textarea "new kitchen pictures"
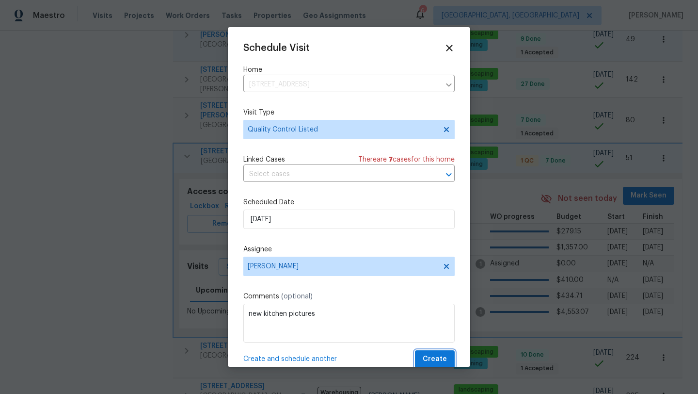
click at [427, 359] on span "Create" at bounding box center [435, 359] width 24 height 12
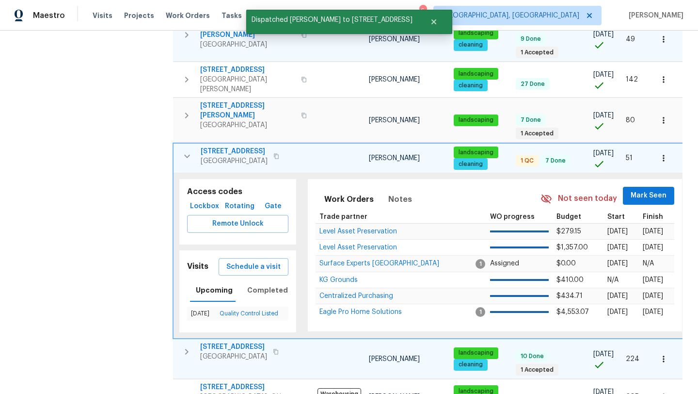
scroll to position [464, 0]
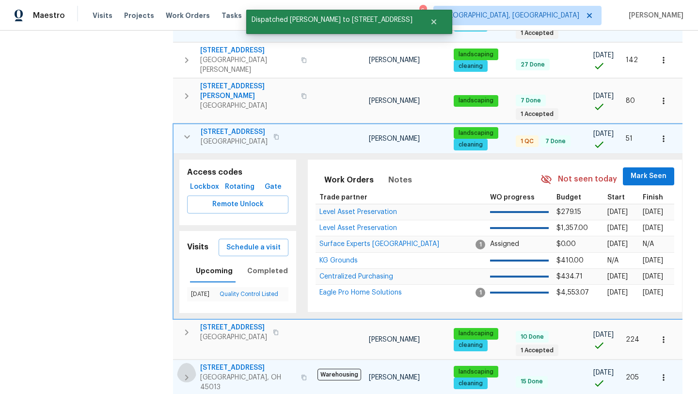
click at [188, 371] on icon "button" at bounding box center [187, 377] width 12 height 12
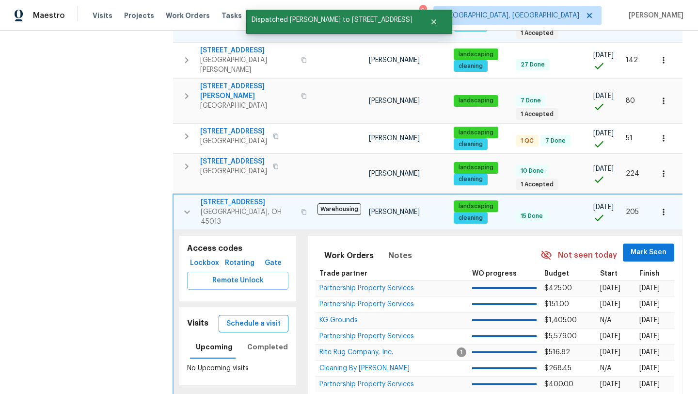
click at [247, 318] on span "Schedule a visit" at bounding box center [253, 324] width 54 height 12
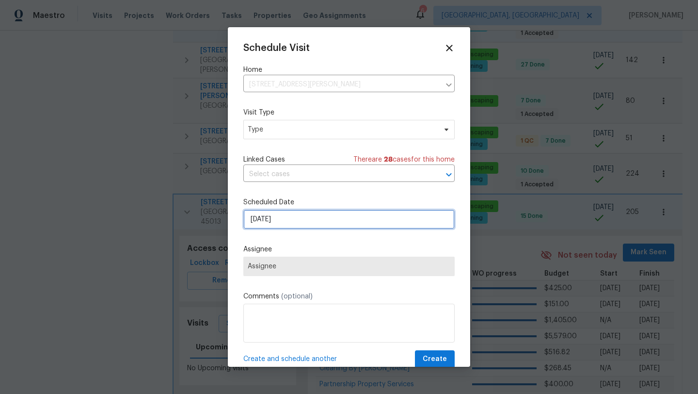
click at [272, 222] on input "[DATE]" at bounding box center [348, 218] width 211 height 19
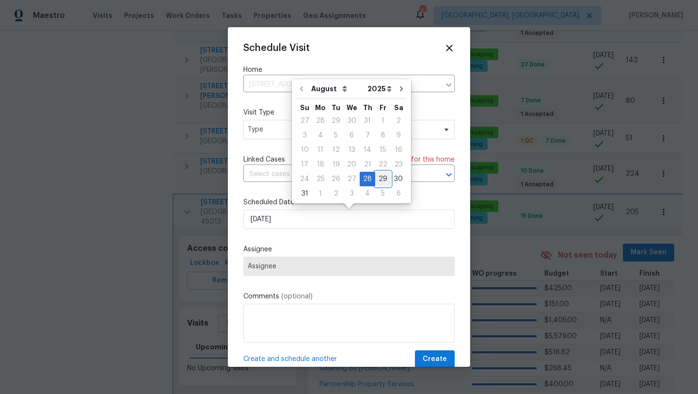
click at [379, 176] on div "29" at bounding box center [383, 179] width 16 height 14
type input "[DATE]"
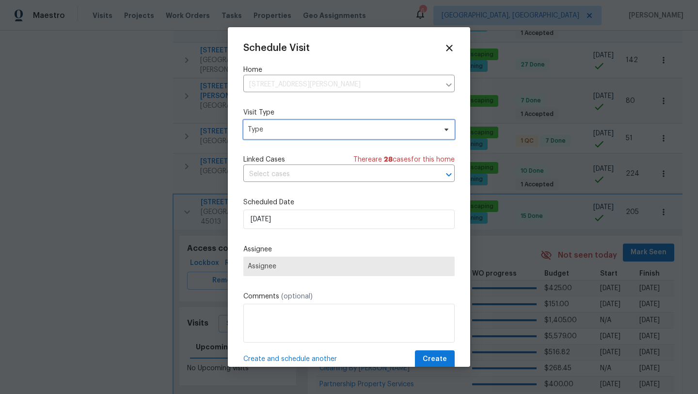
click at [347, 136] on span "Type" at bounding box center [348, 129] width 211 height 19
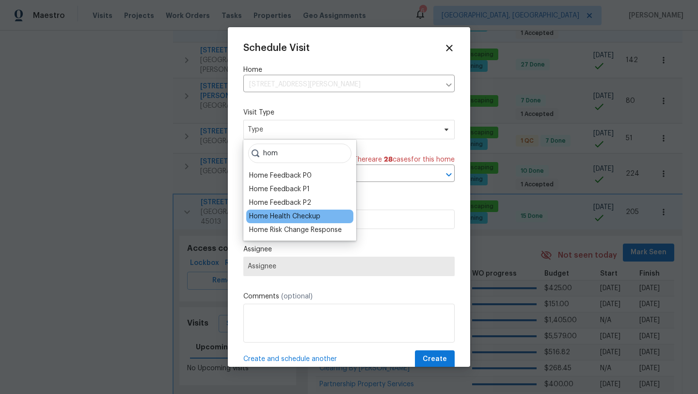
type input "hom"
click at [308, 218] on div "Home Health Checkup" at bounding box center [284, 216] width 71 height 10
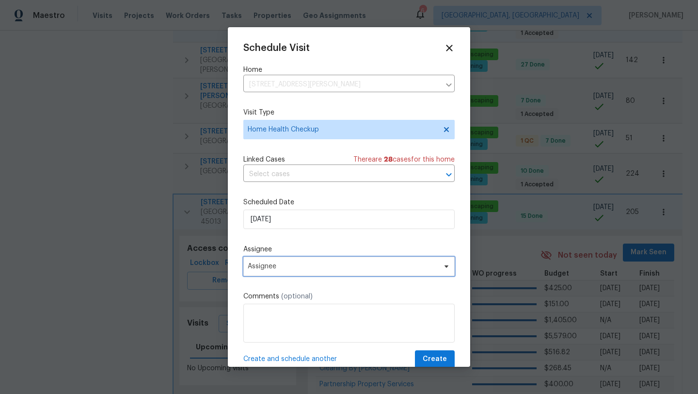
click at [280, 269] on span "Assignee" at bounding box center [343, 266] width 190 height 8
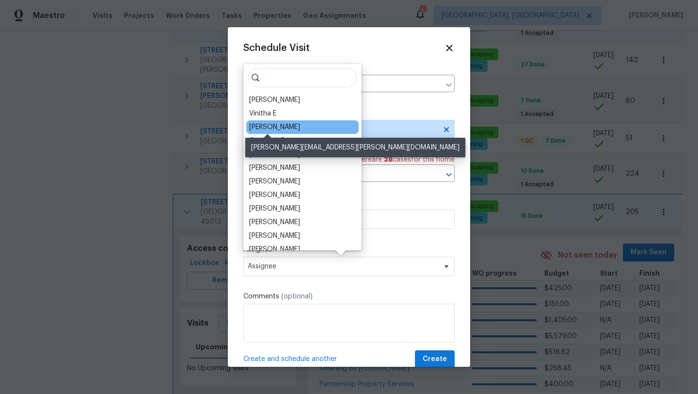
click at [268, 128] on div "[PERSON_NAME]" at bounding box center [274, 127] width 51 height 10
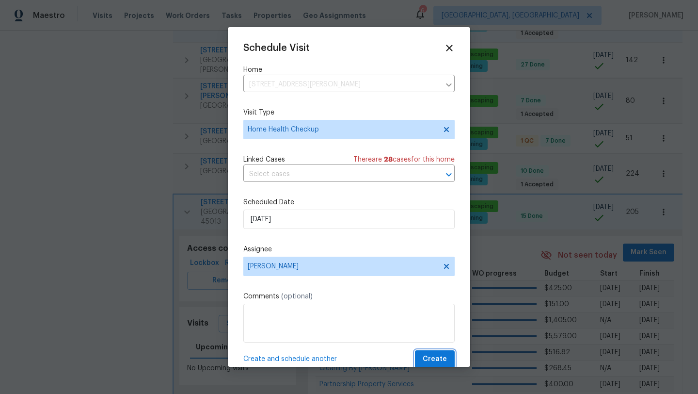
click at [428, 360] on span "Create" at bounding box center [435, 359] width 24 height 12
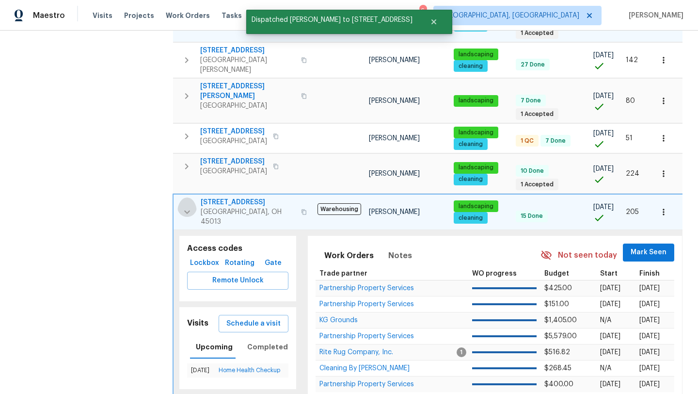
click at [182, 206] on icon "button" at bounding box center [187, 212] width 12 height 12
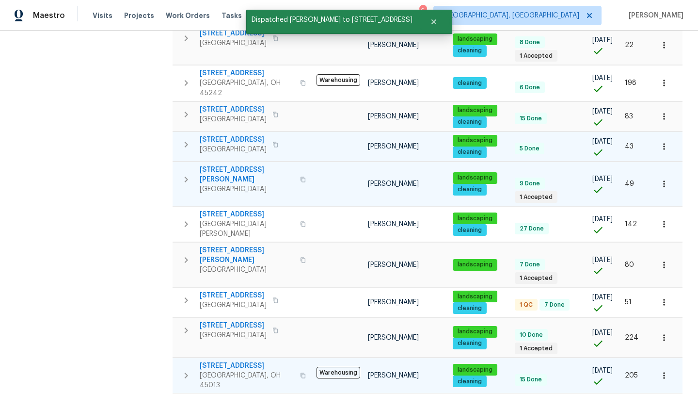
scroll to position [295, 0]
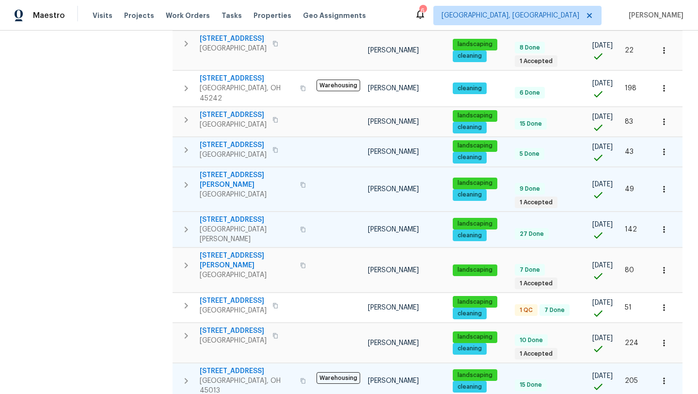
click at [186, 223] on icon "button" at bounding box center [186, 229] width 12 height 12
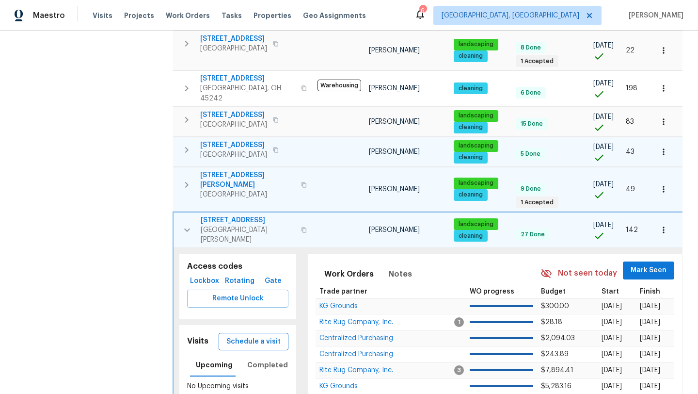
click at [252, 335] on span "Schedule a visit" at bounding box center [253, 341] width 54 height 12
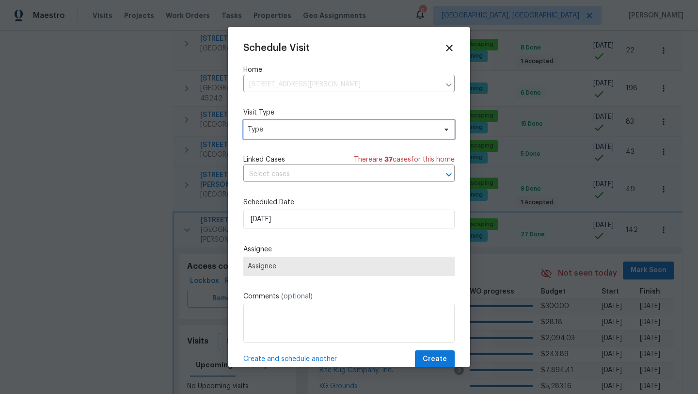
click at [286, 127] on span "Type" at bounding box center [342, 130] width 189 height 10
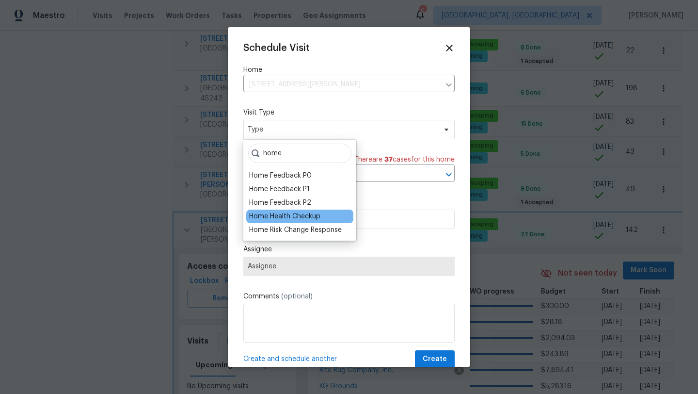
type input "home"
click at [286, 220] on div "Home Health Checkup" at bounding box center [284, 216] width 71 height 10
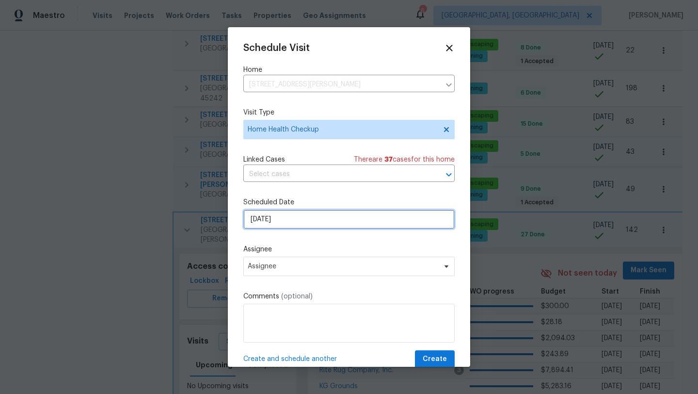
click at [299, 218] on input "[DATE]" at bounding box center [348, 218] width 211 height 19
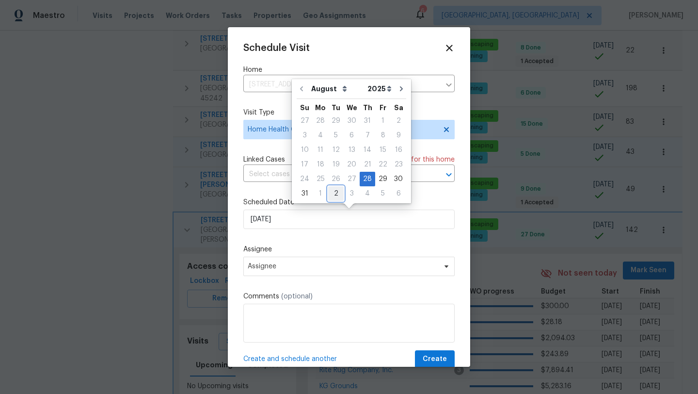
click at [334, 193] on div "2" at bounding box center [336, 194] width 16 height 14
type input "[DATE]"
select select "8"
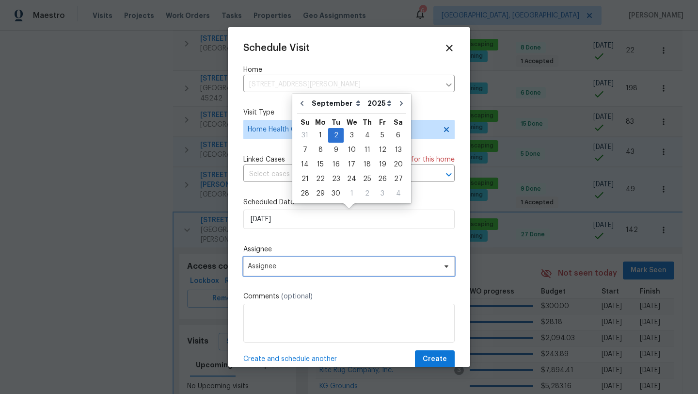
click at [317, 265] on span "Assignee" at bounding box center [343, 266] width 190 height 8
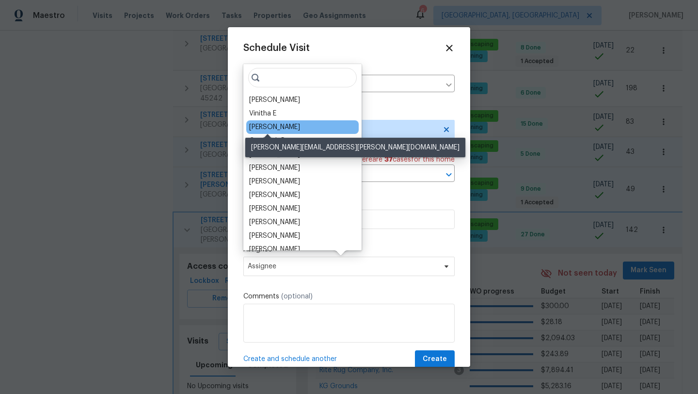
click at [280, 128] on div "[PERSON_NAME]" at bounding box center [274, 127] width 51 height 10
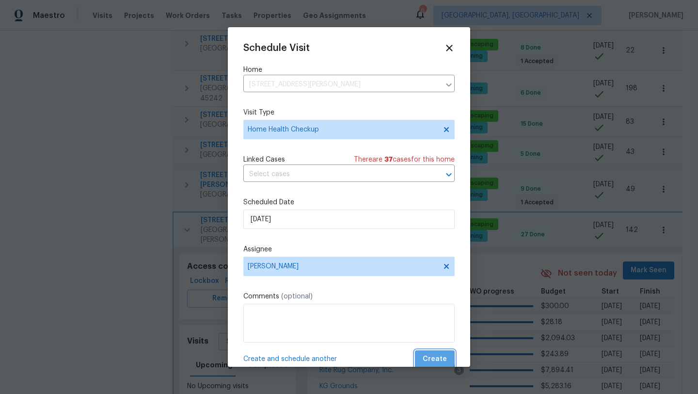
click at [432, 357] on span "Create" at bounding box center [435, 359] width 24 height 12
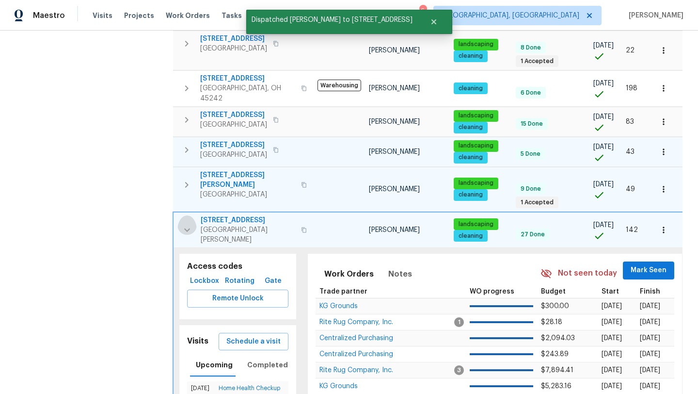
click at [182, 224] on icon "button" at bounding box center [187, 230] width 12 height 12
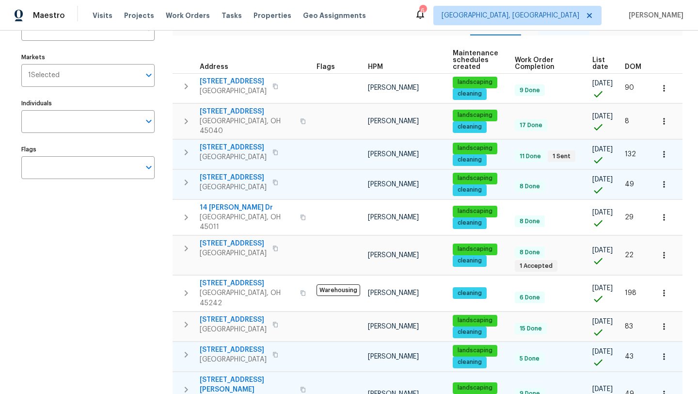
scroll to position [93, 0]
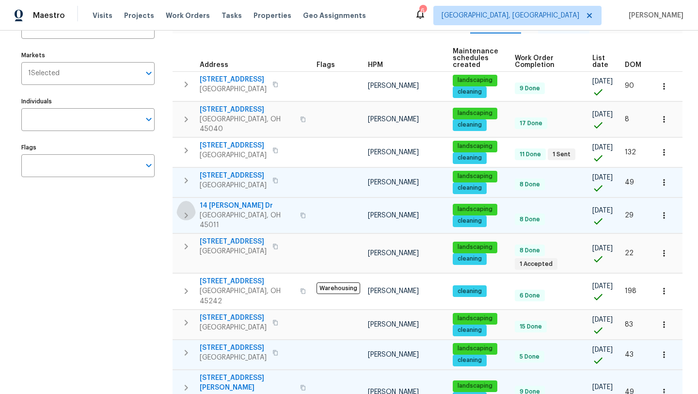
click at [184, 209] on icon "button" at bounding box center [186, 215] width 12 height 12
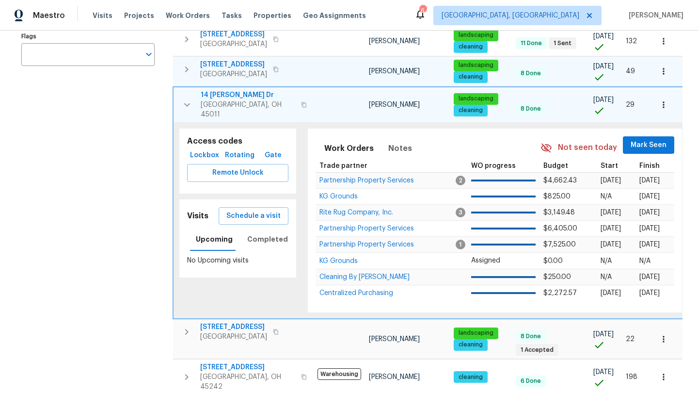
scroll to position [205, 0]
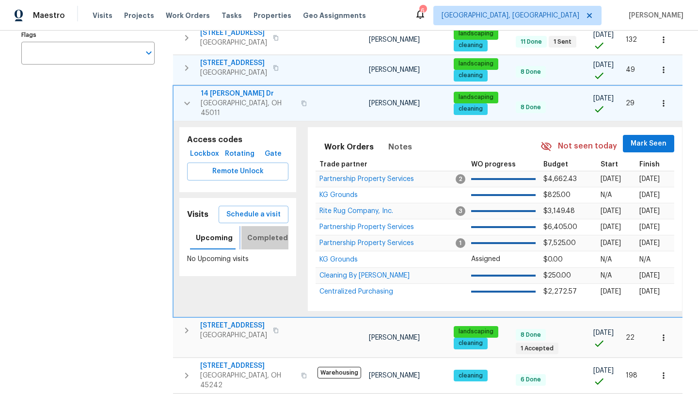
click at [248, 232] on span "Completed" at bounding box center [267, 238] width 41 height 12
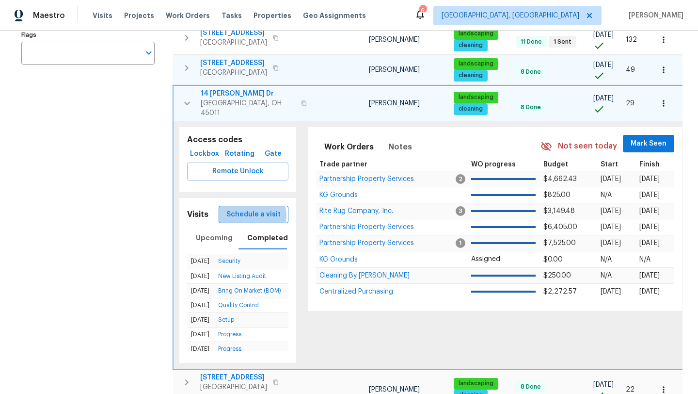
click at [252, 208] on span "Schedule a visit" at bounding box center [253, 214] width 54 height 12
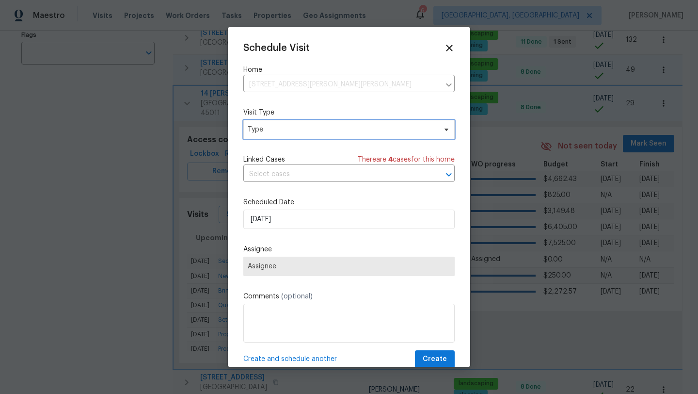
click at [274, 137] on span "Type" at bounding box center [348, 129] width 211 height 19
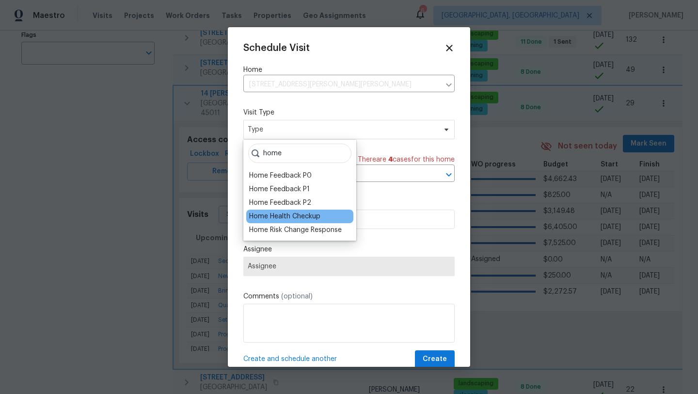
type input "home"
click at [272, 217] on div "Home Health Checkup" at bounding box center [284, 216] width 71 height 10
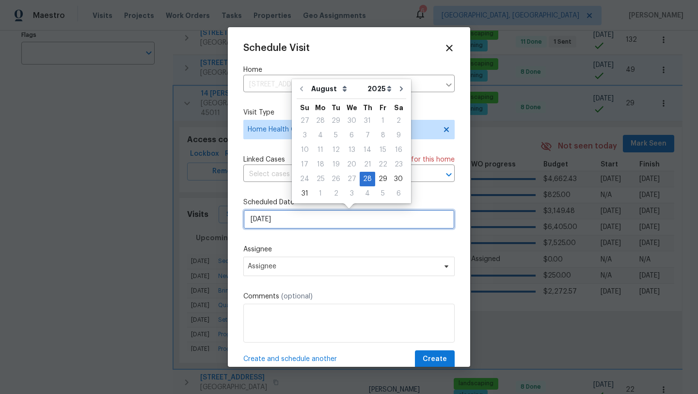
click at [276, 221] on input "[DATE]" at bounding box center [348, 218] width 211 height 19
click at [380, 176] on div "29" at bounding box center [383, 179] width 16 height 14
type input "[DATE]"
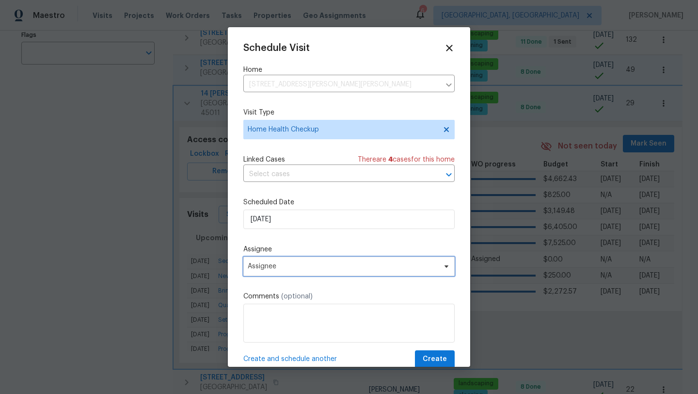
click at [360, 261] on span "Assignee" at bounding box center [348, 265] width 211 height 19
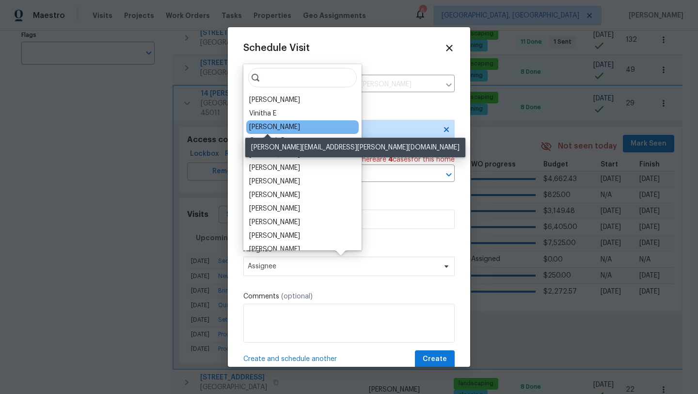
click at [269, 126] on div "[PERSON_NAME]" at bounding box center [274, 127] width 51 height 10
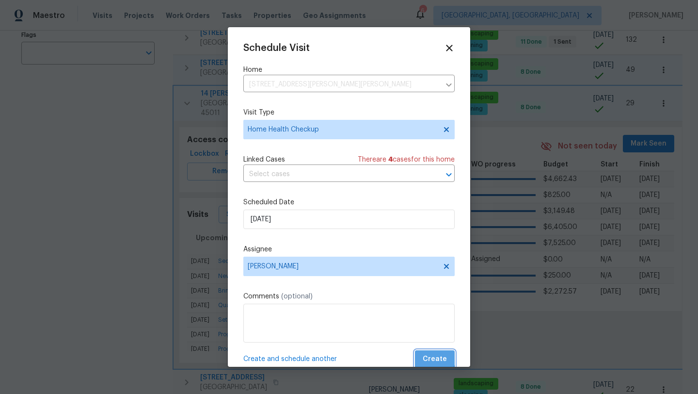
click at [435, 357] on span "Create" at bounding box center [435, 359] width 24 height 12
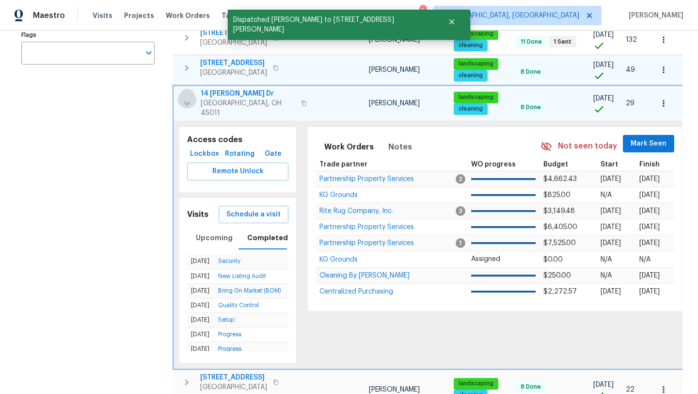
click at [191, 97] on icon "button" at bounding box center [187, 103] width 12 height 12
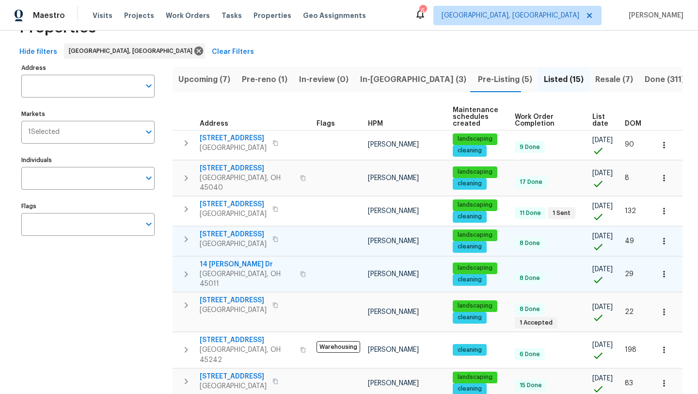
scroll to position [0, 0]
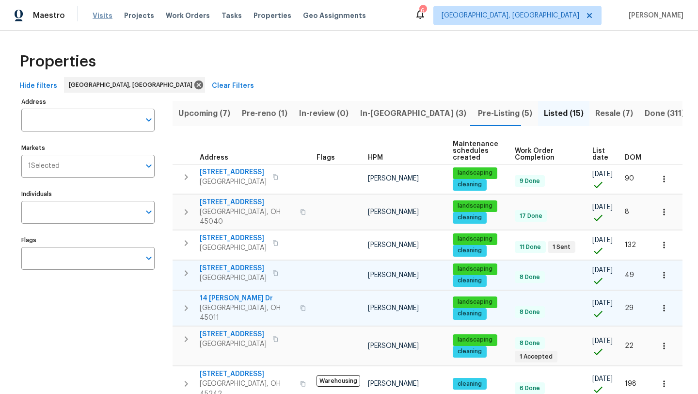
click at [96, 12] on span "Visits" at bounding box center [103, 16] width 20 height 10
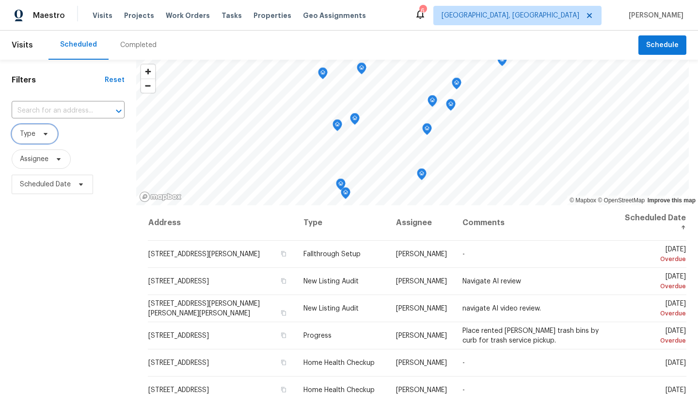
click at [26, 134] on span "Type" at bounding box center [28, 134] width 16 height 10
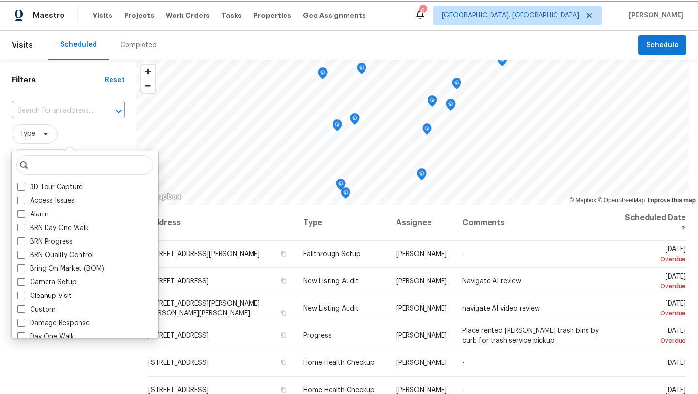
click at [26, 134] on span "Type" at bounding box center [28, 134] width 16 height 10
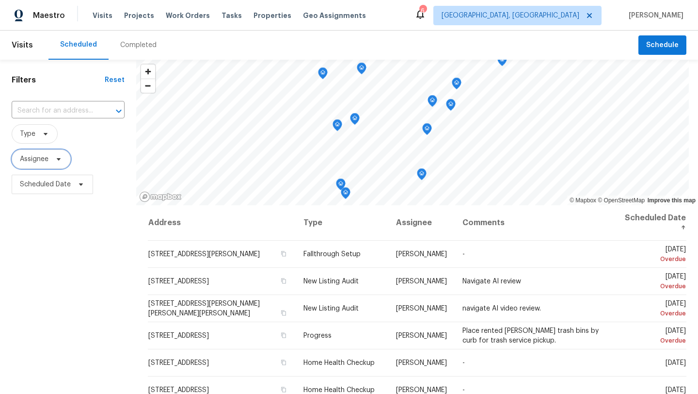
click at [26, 153] on span "Assignee" at bounding box center [41, 158] width 59 height 19
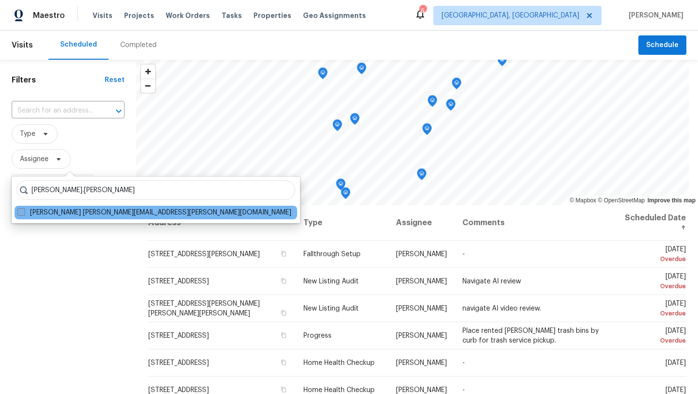
type input "[PERSON_NAME].[PERSON_NAME]"
click at [20, 215] on span at bounding box center [21, 212] width 8 height 8
click at [20, 214] on input "[PERSON_NAME] [PERSON_NAME][EMAIL_ADDRESS][PERSON_NAME][DOMAIN_NAME]" at bounding box center [20, 210] width 6 height 6
checkbox input "true"
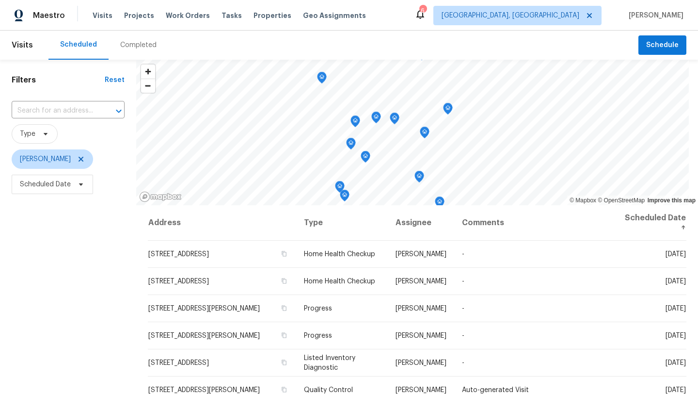
click at [29, 225] on div "Filters Reset ​ Type [PERSON_NAME] Scheduled Date" at bounding box center [68, 290] width 136 height 461
click at [136, 16] on span "Projects" at bounding box center [139, 16] width 30 height 10
